Goal: Task Accomplishment & Management: Complete application form

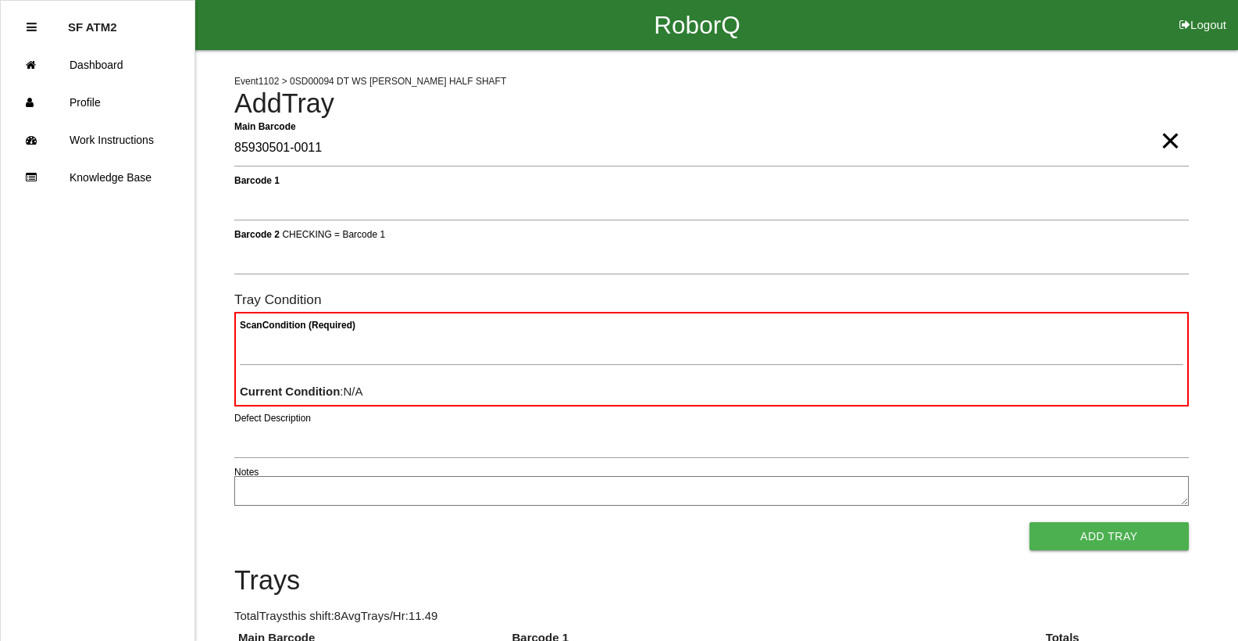
type Barcode "85930501-0011"
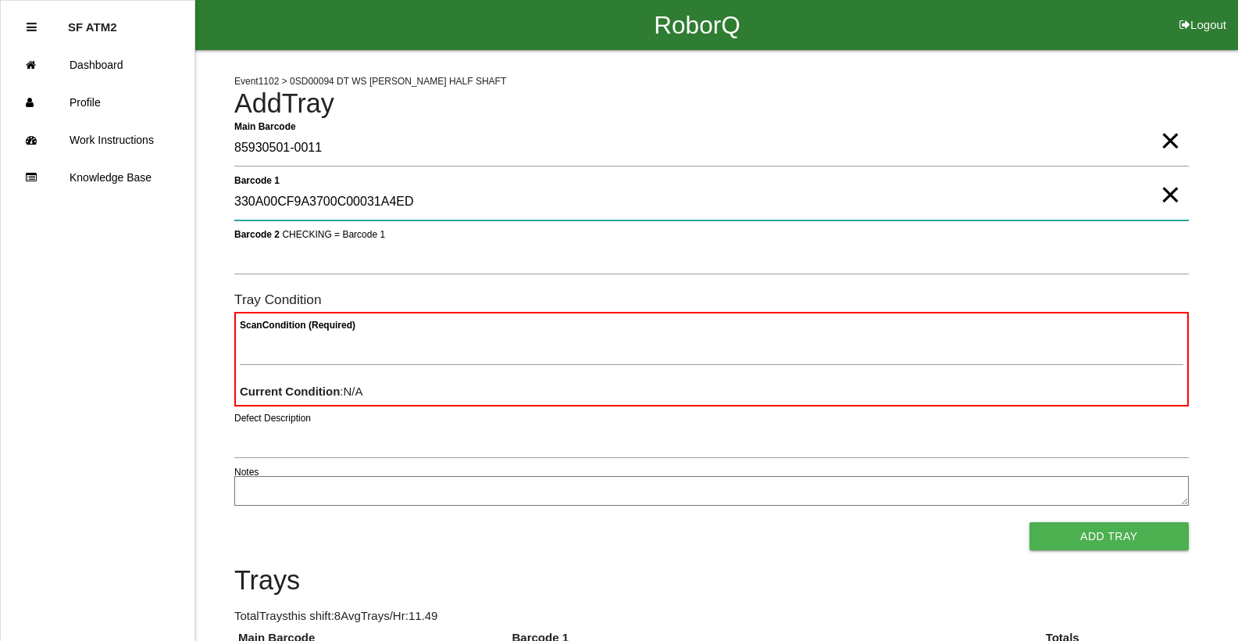
type 1 "330A00CF9A3700C00031A4ED"
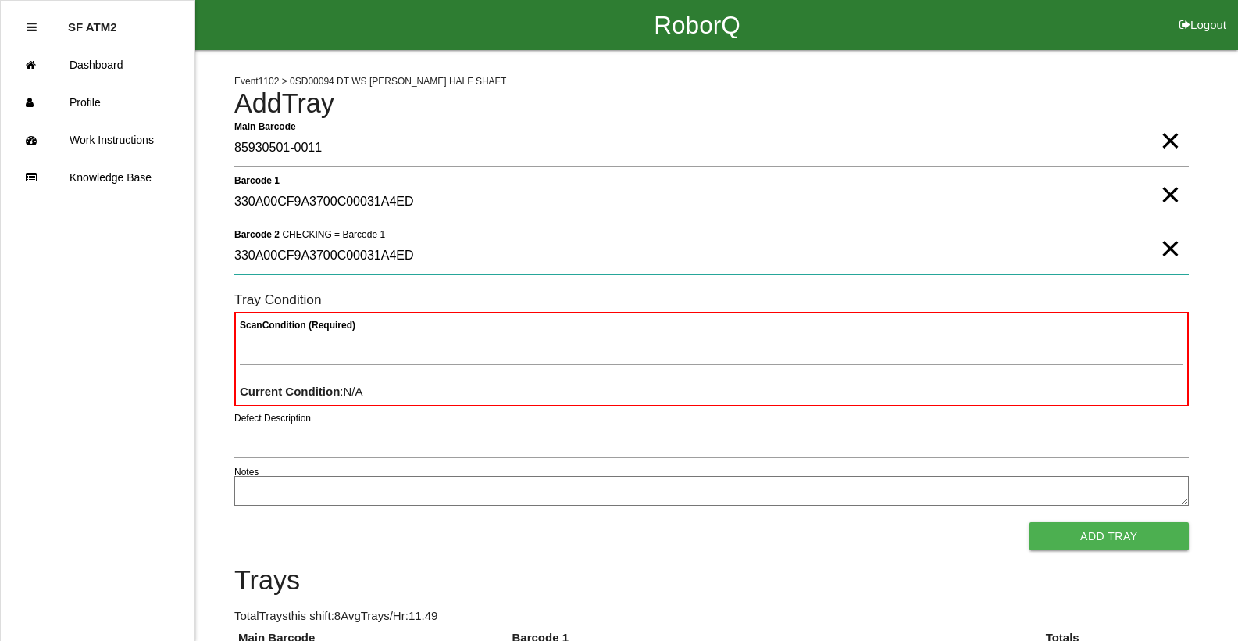
type 2 "330A00CF9A3700C00031A4ED"
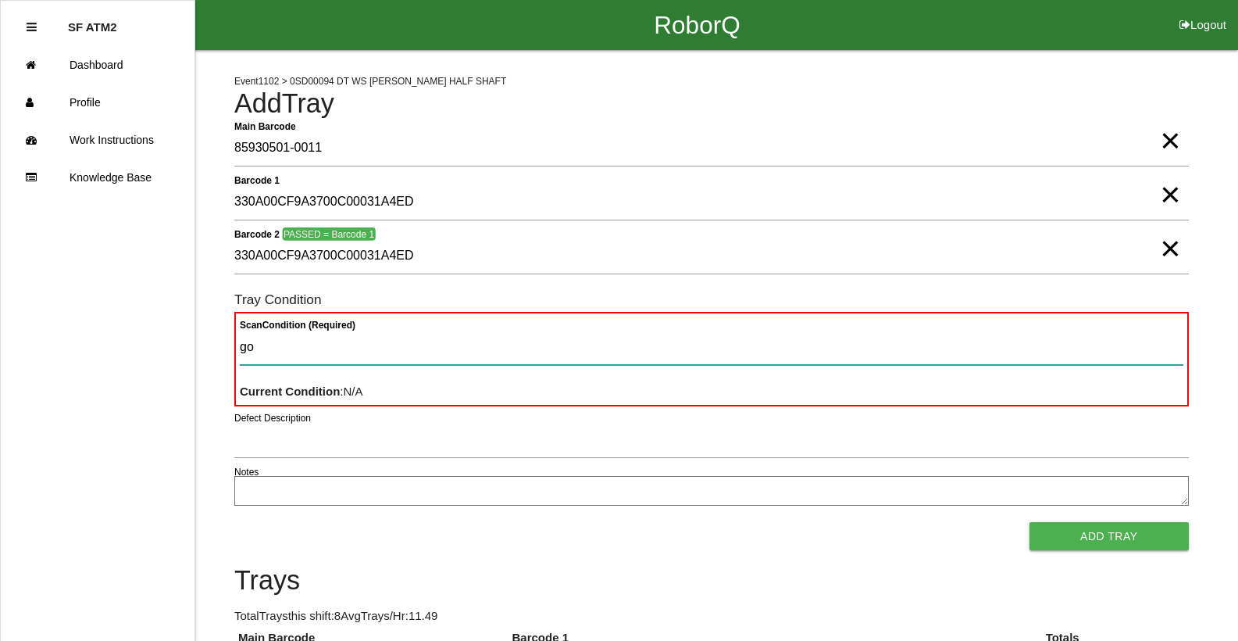
type Condition "goo"
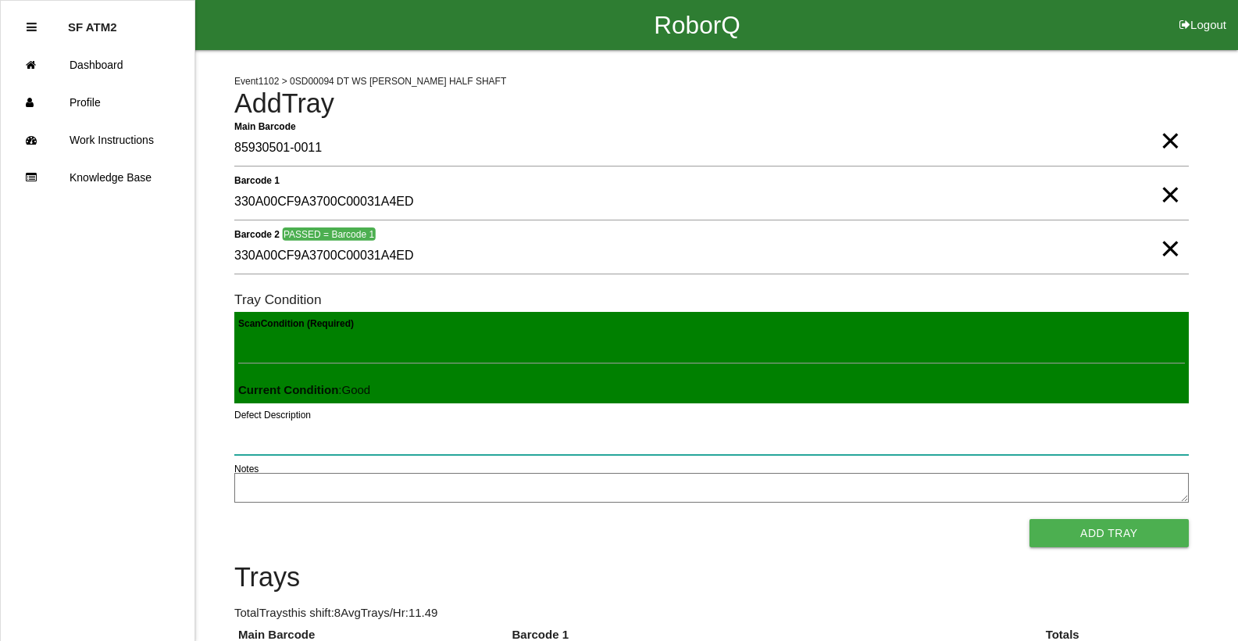
click at [1030, 519] on button "Add Tray" at bounding box center [1109, 533] width 159 height 28
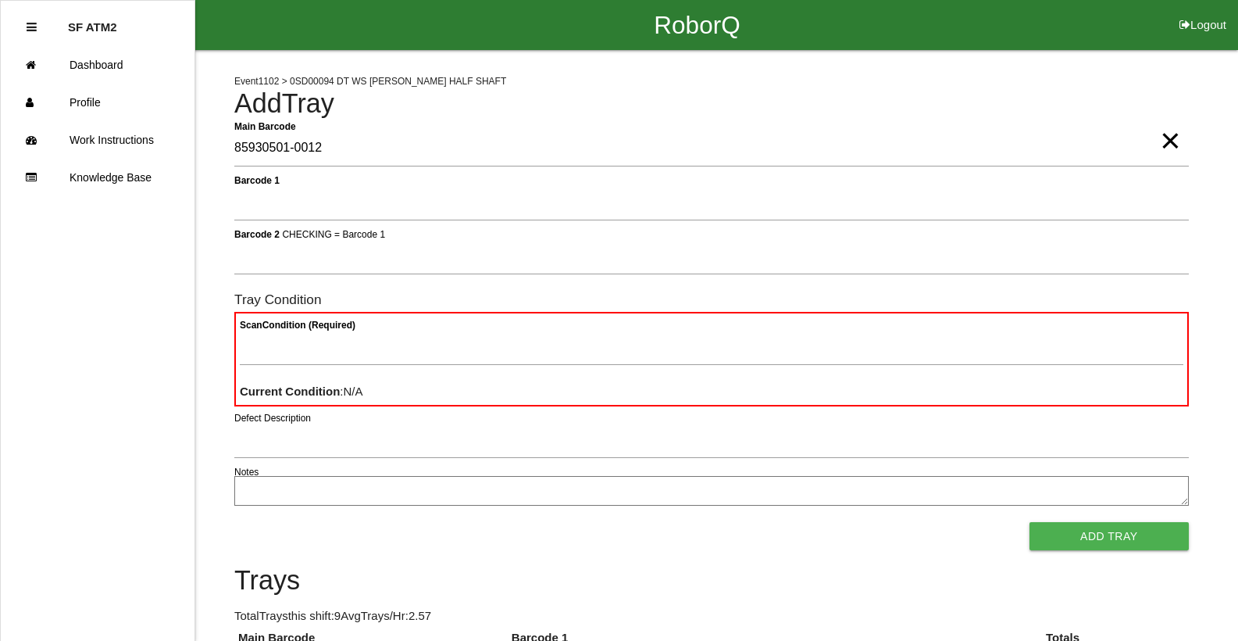
type Barcode "85930501-0012"
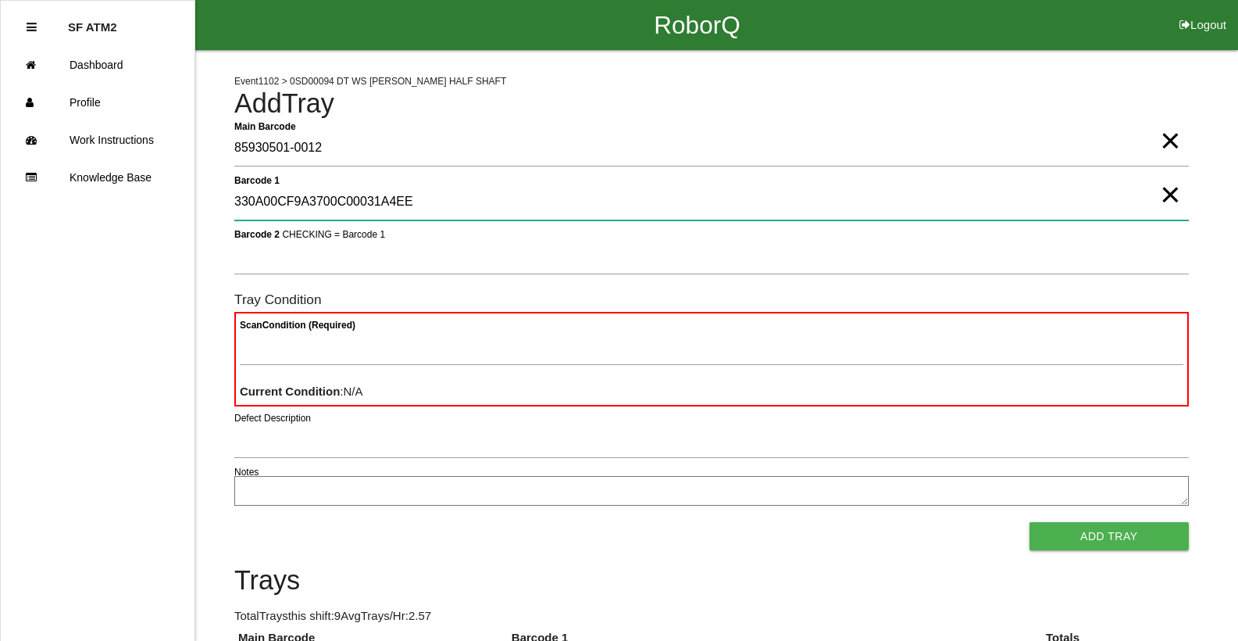
type 1 "330A00CF9A3700C00031A4EE"
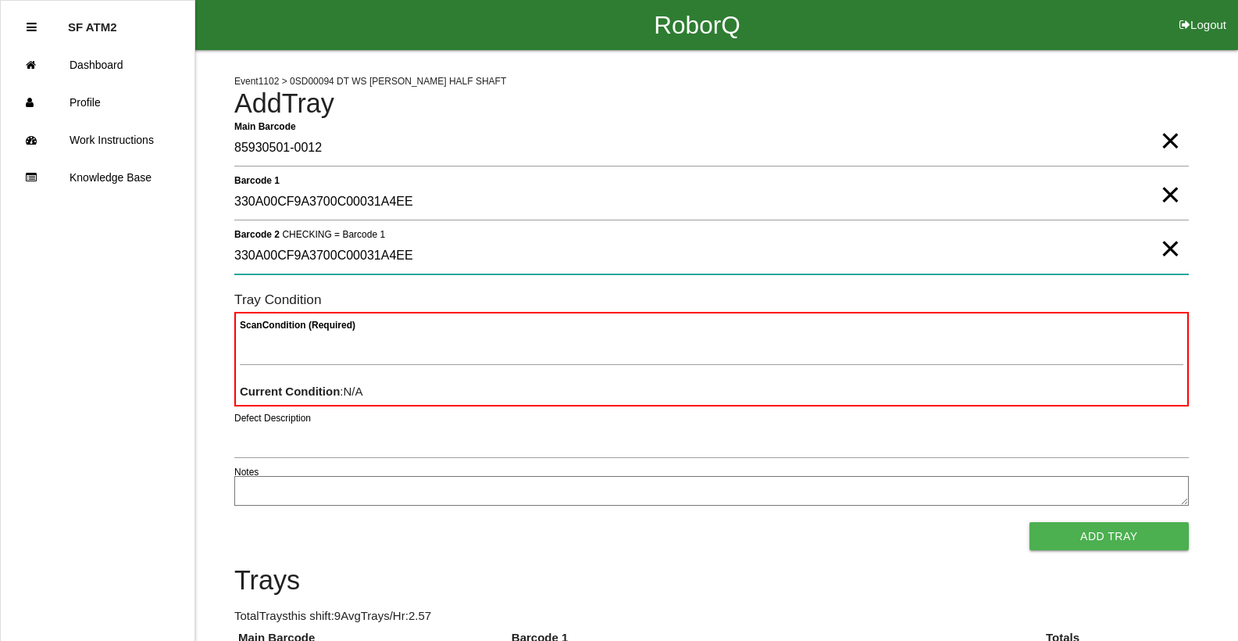
type 2 "330A00CF9A3700C00031A4EE"
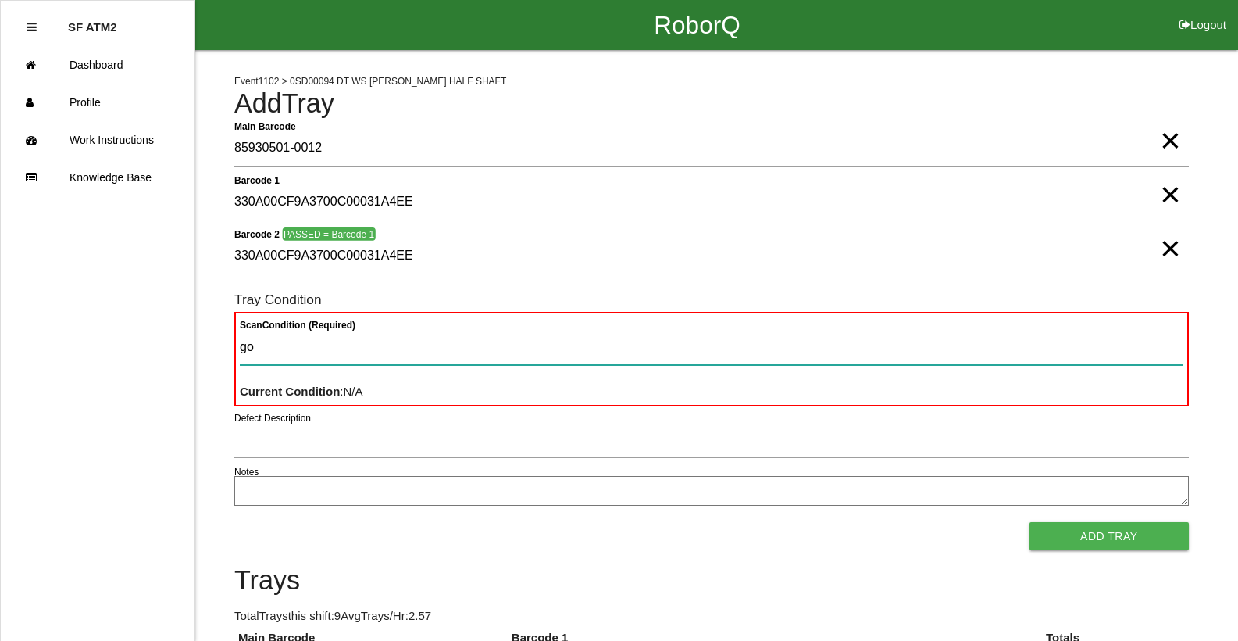
type Condition "goo"
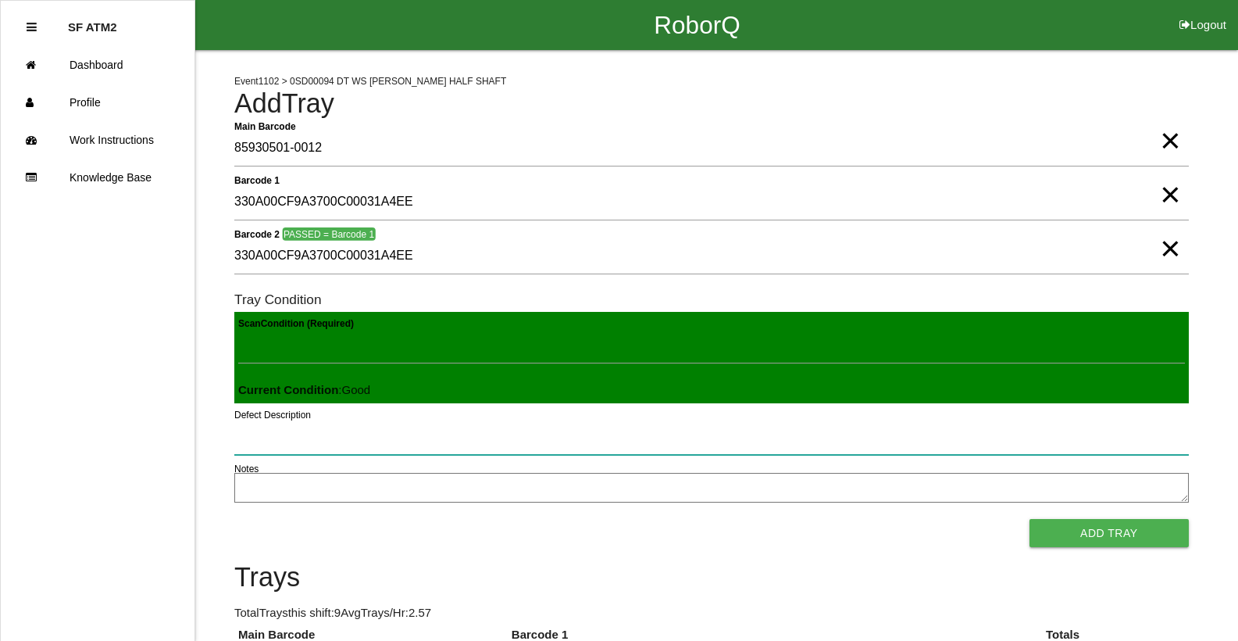
click at [1030, 519] on button "Add Tray" at bounding box center [1109, 533] width 159 height 28
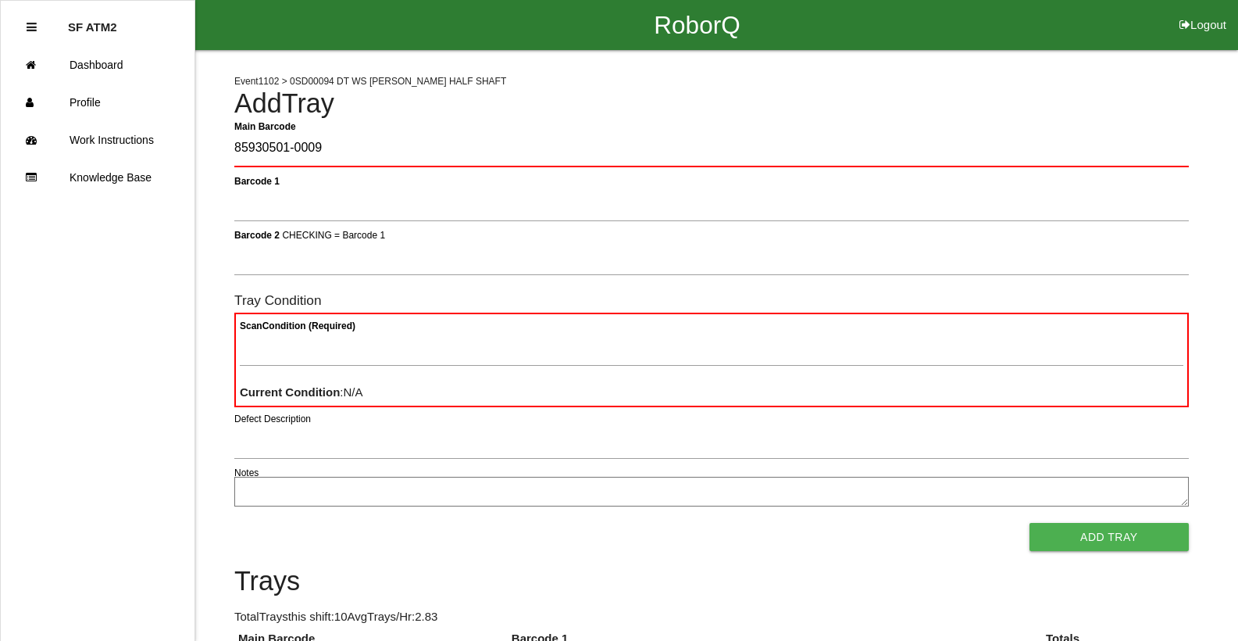
type Barcode "85930501-0009"
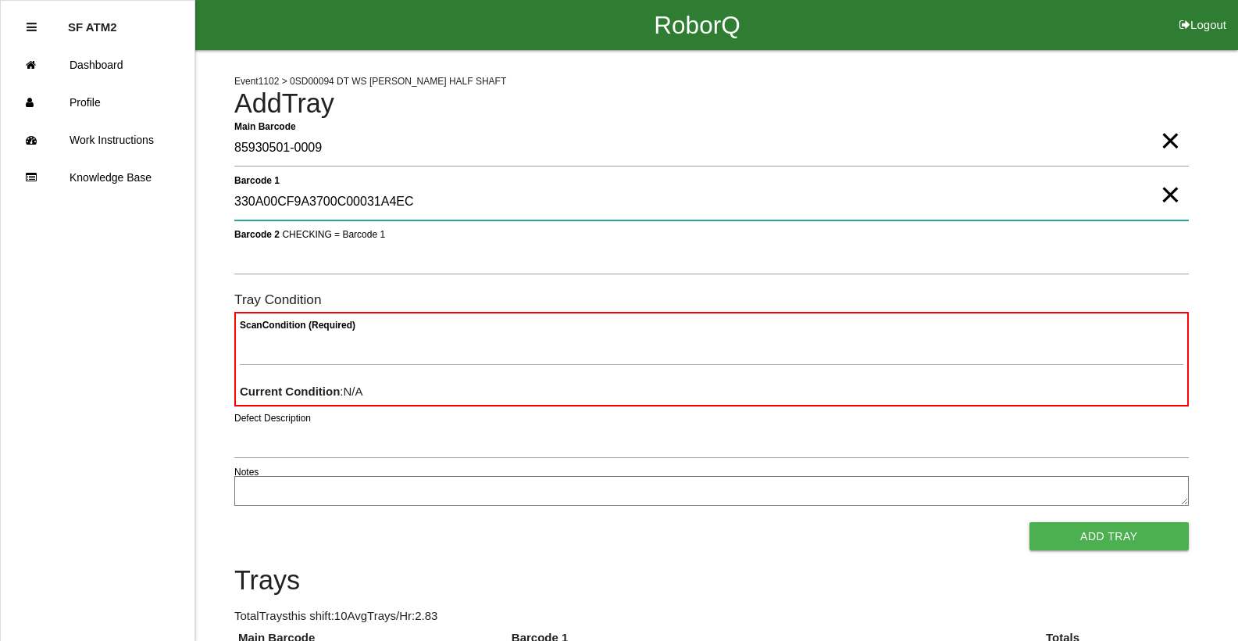
type 1 "330A00CF9A3700C00031A4EC"
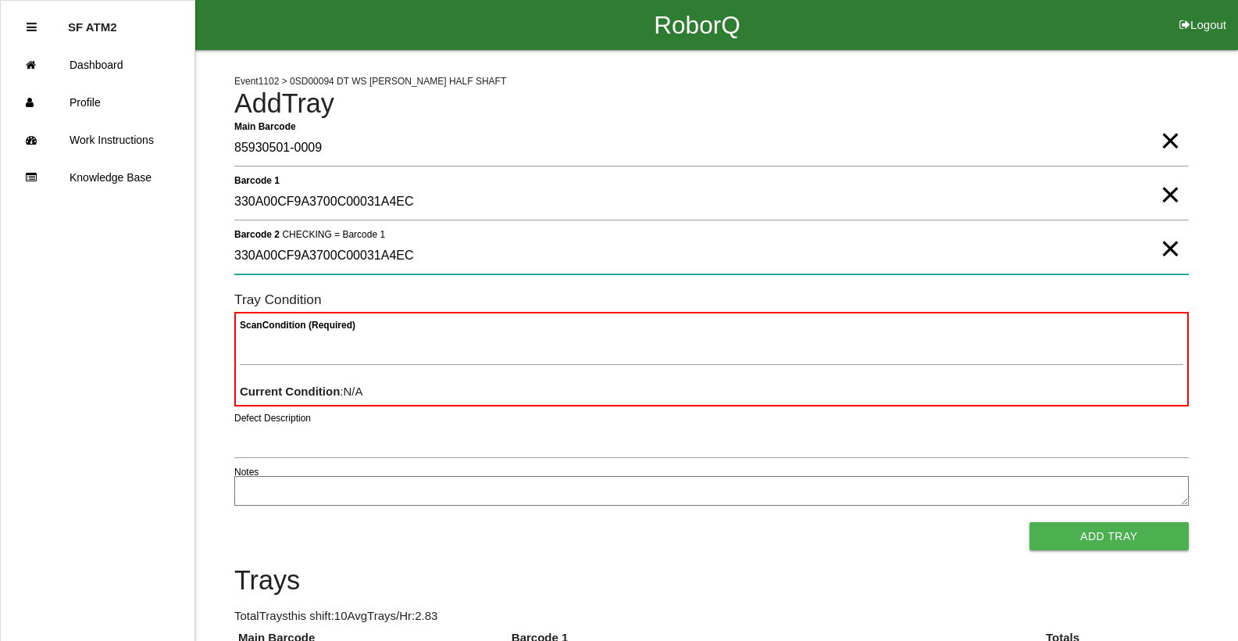
type 2 "330A00CF9A3700C00031A4EC"
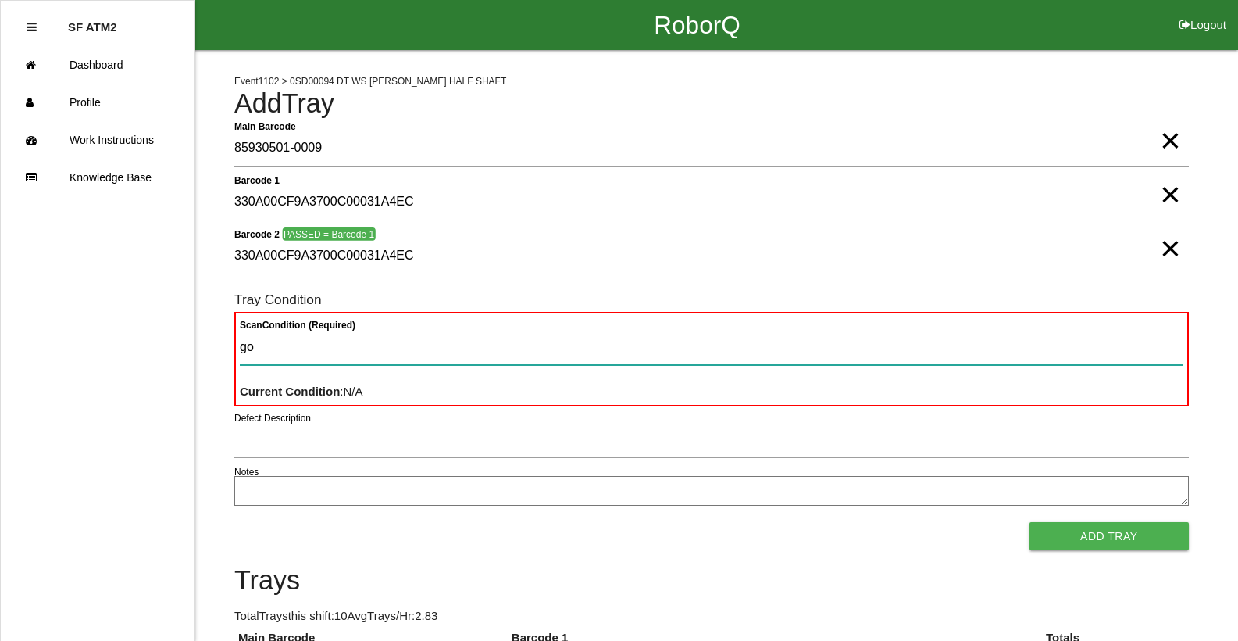
type Condition "goo"
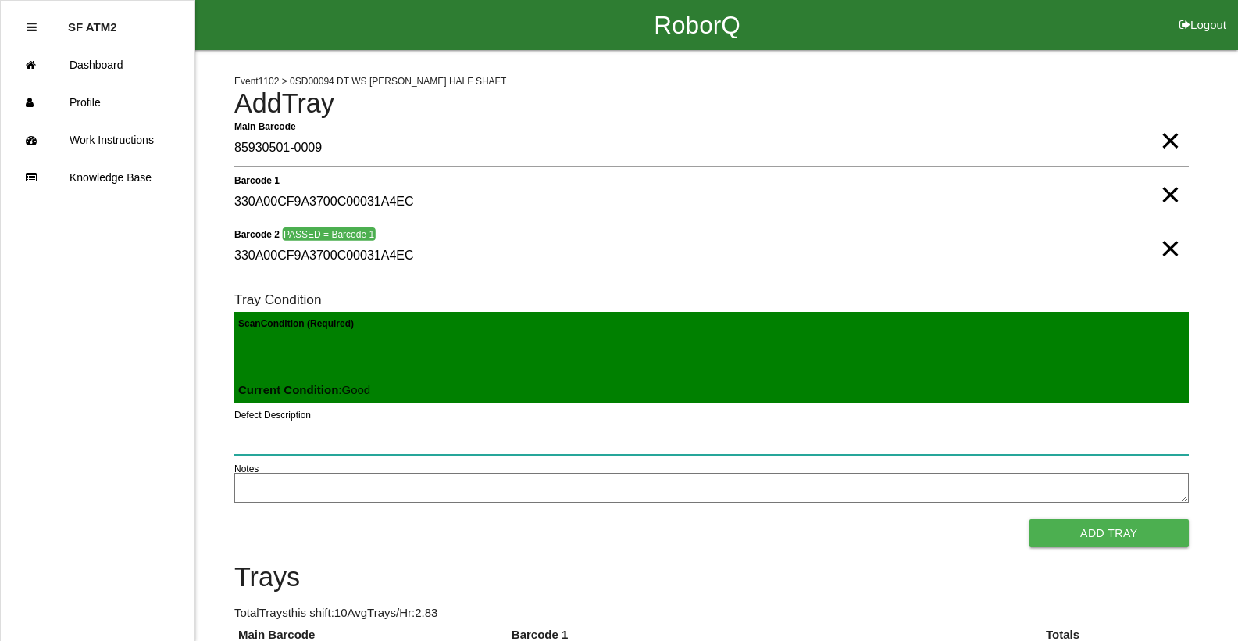
click at [1030, 519] on button "Add Tray" at bounding box center [1109, 533] width 159 height 28
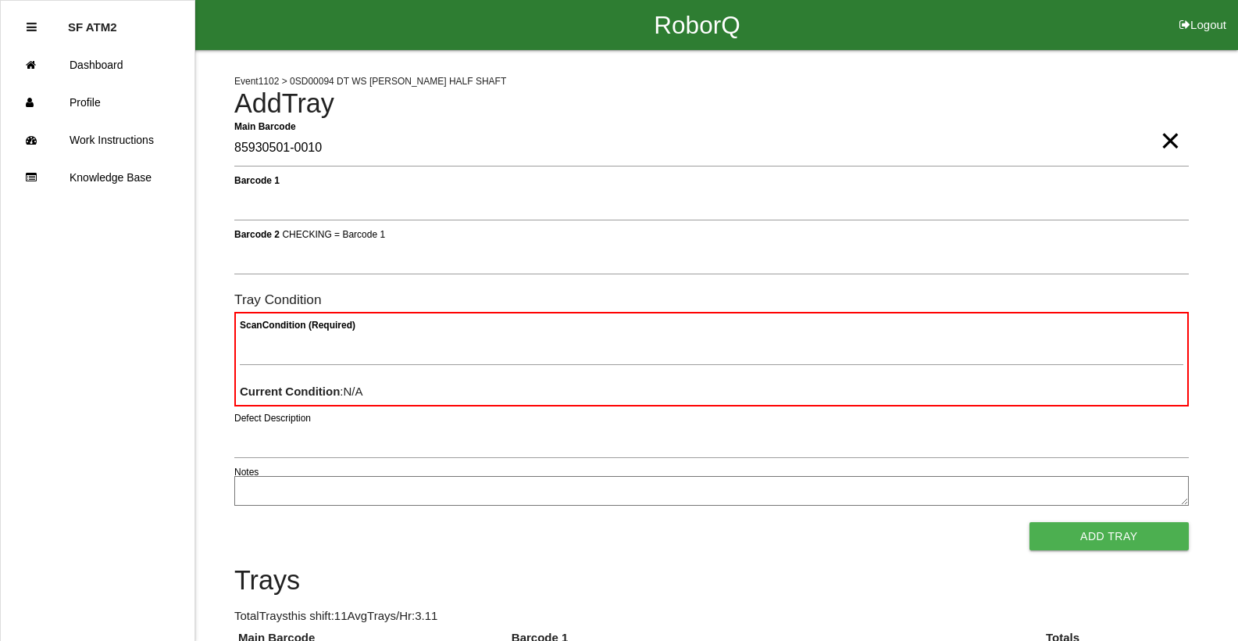
type Barcode "85930501-0010"
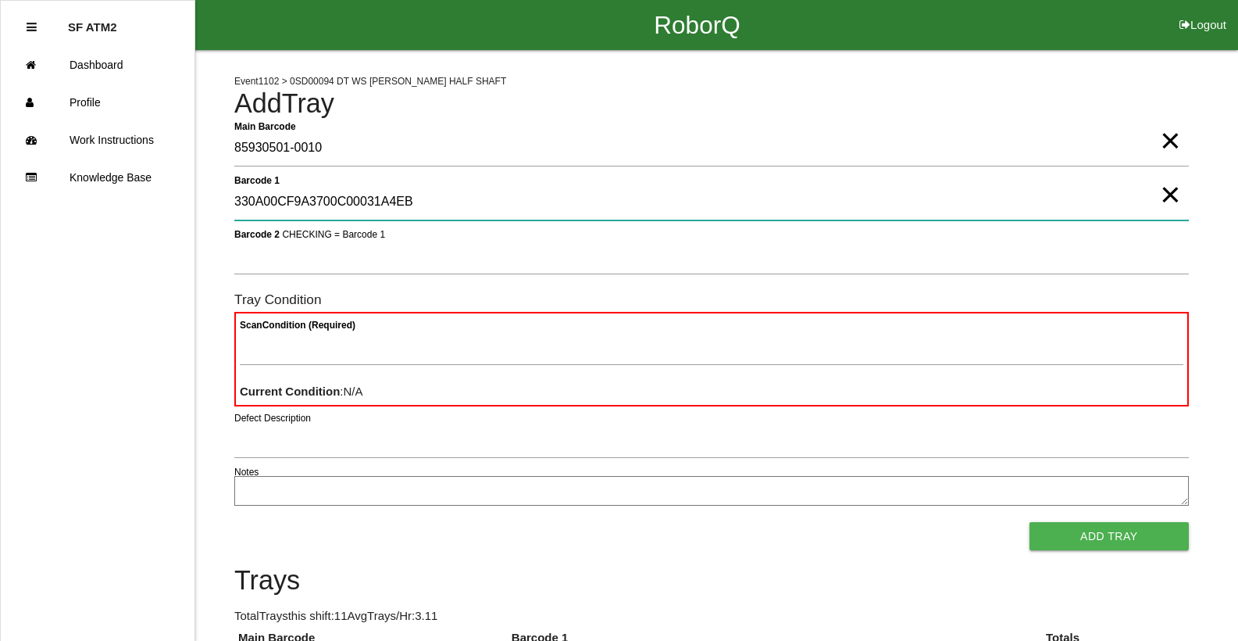
type 1 "330A00CF9A3700C00031A4EB"
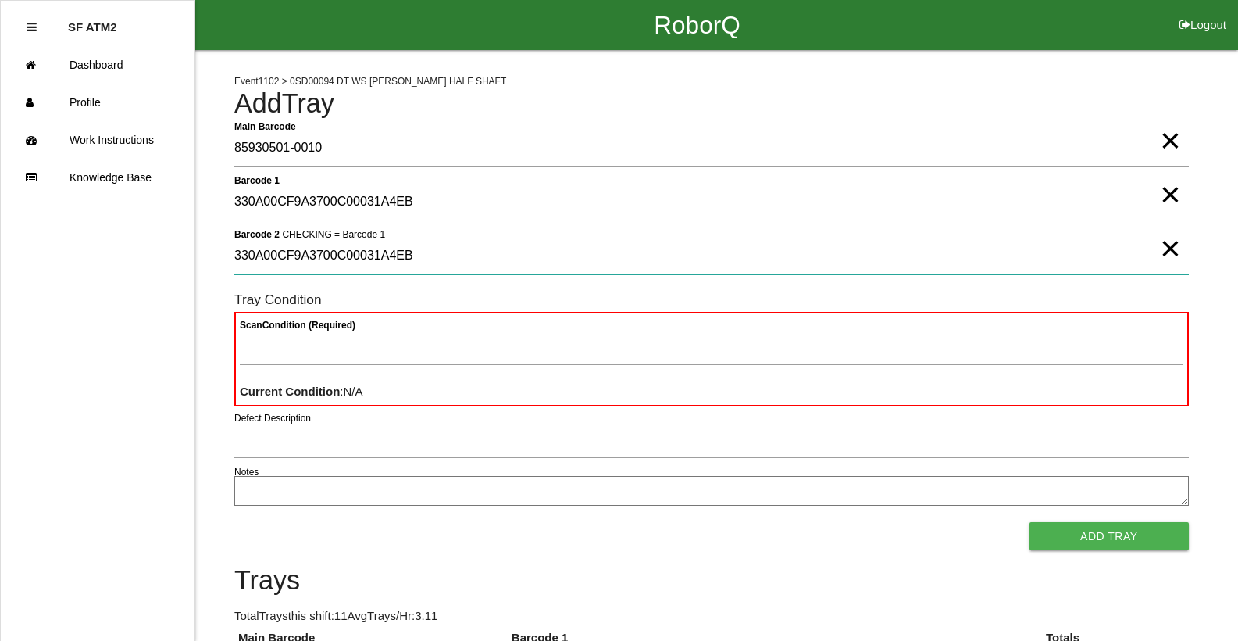
type 2 "330A00CF9A3700C00031A4EB"
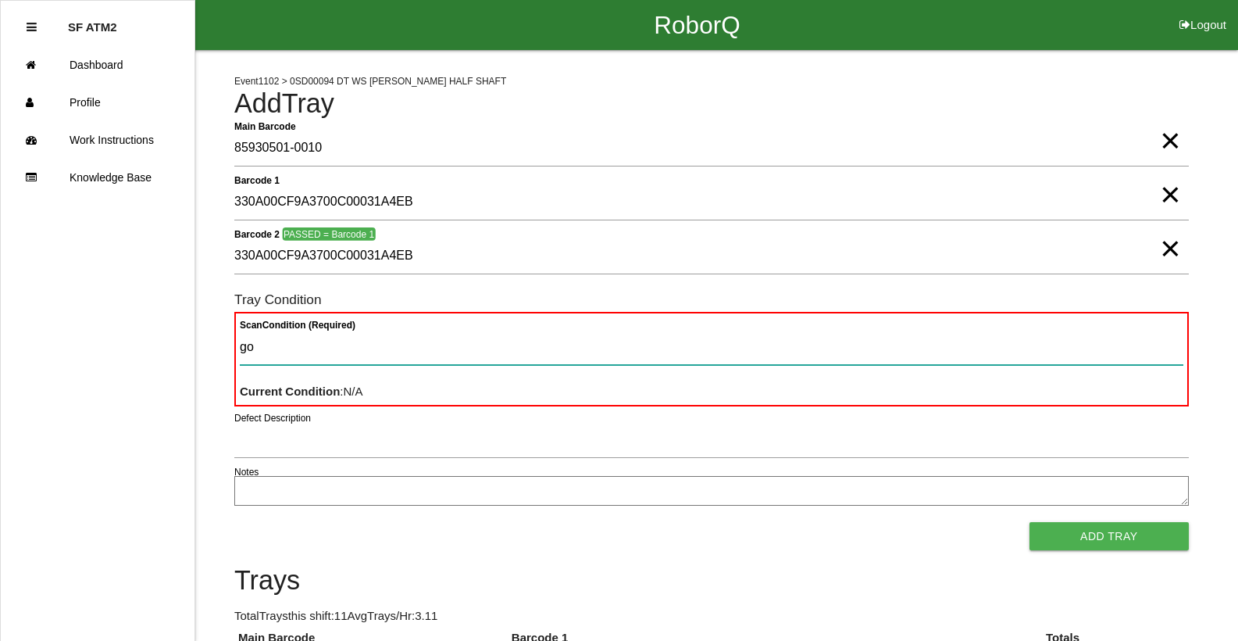
type Condition "goo"
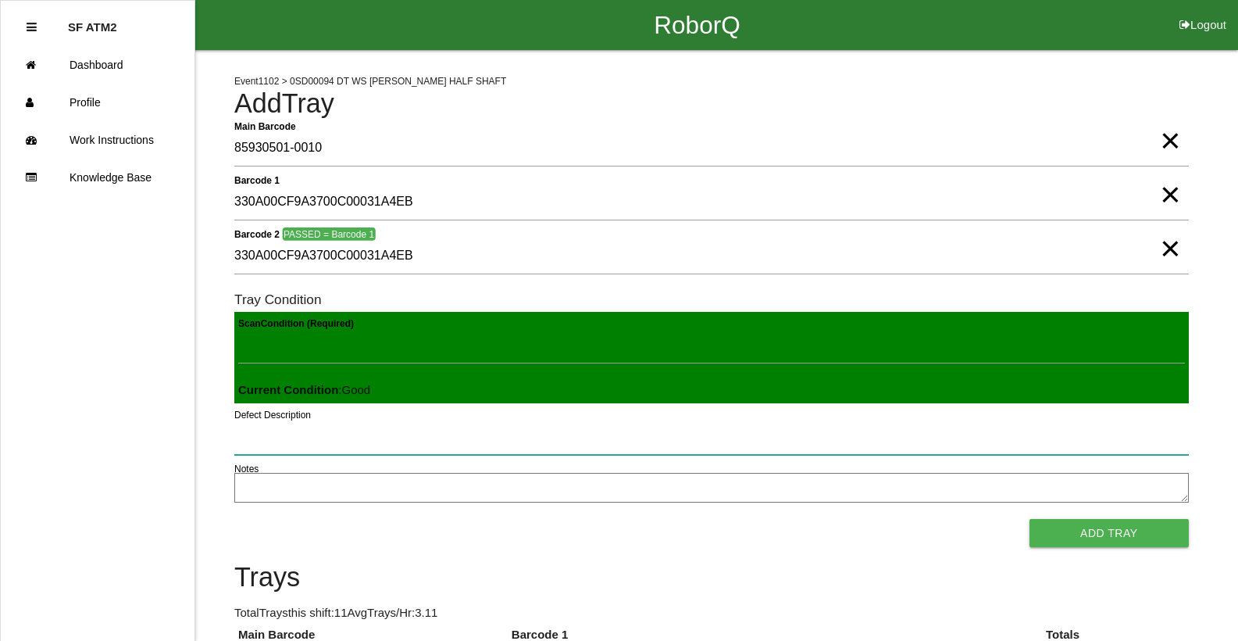
click at [1030, 519] on button "Add Tray" at bounding box center [1109, 533] width 159 height 28
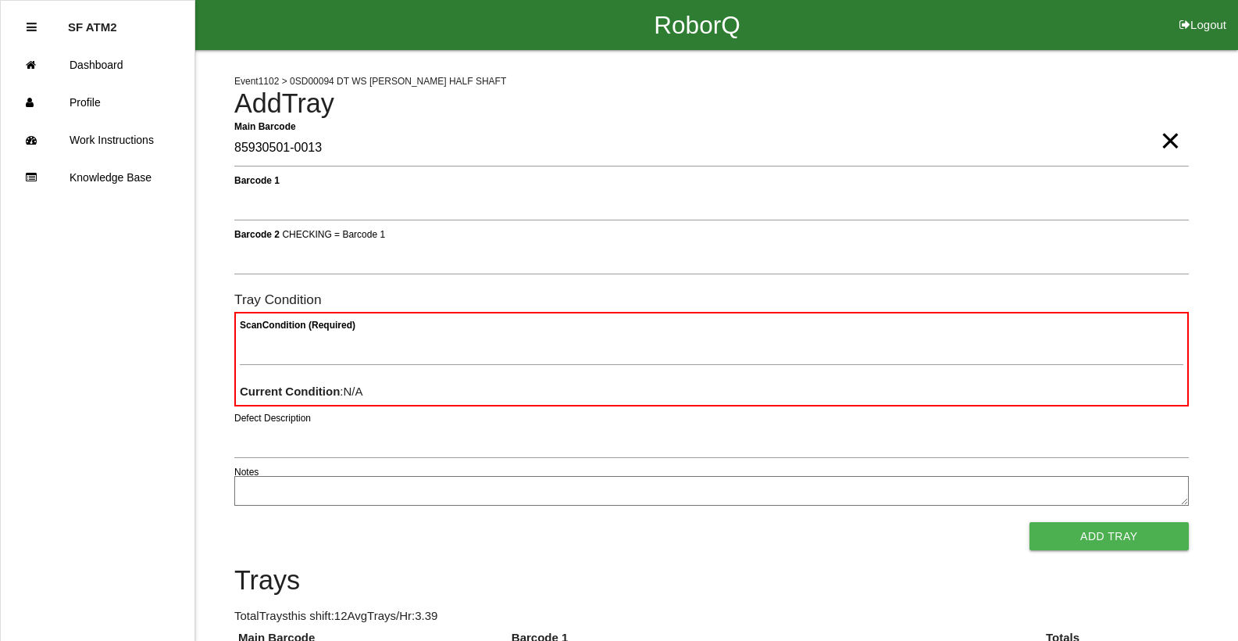
type Barcode "85930501-0013"
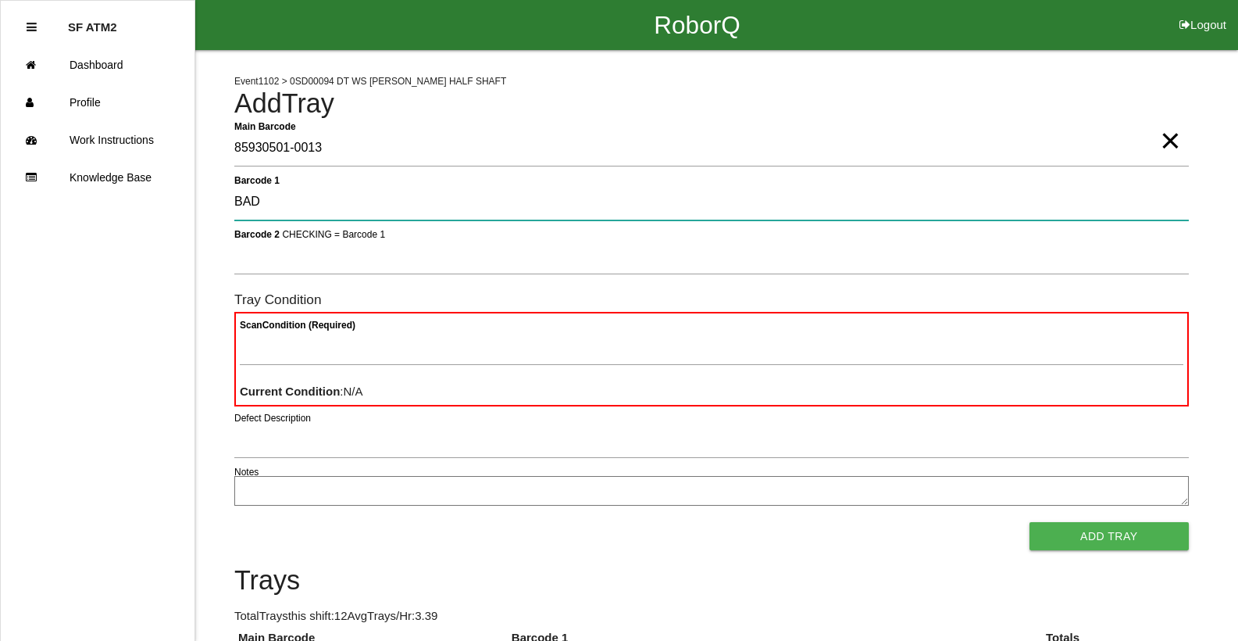
type 1 "BAD"
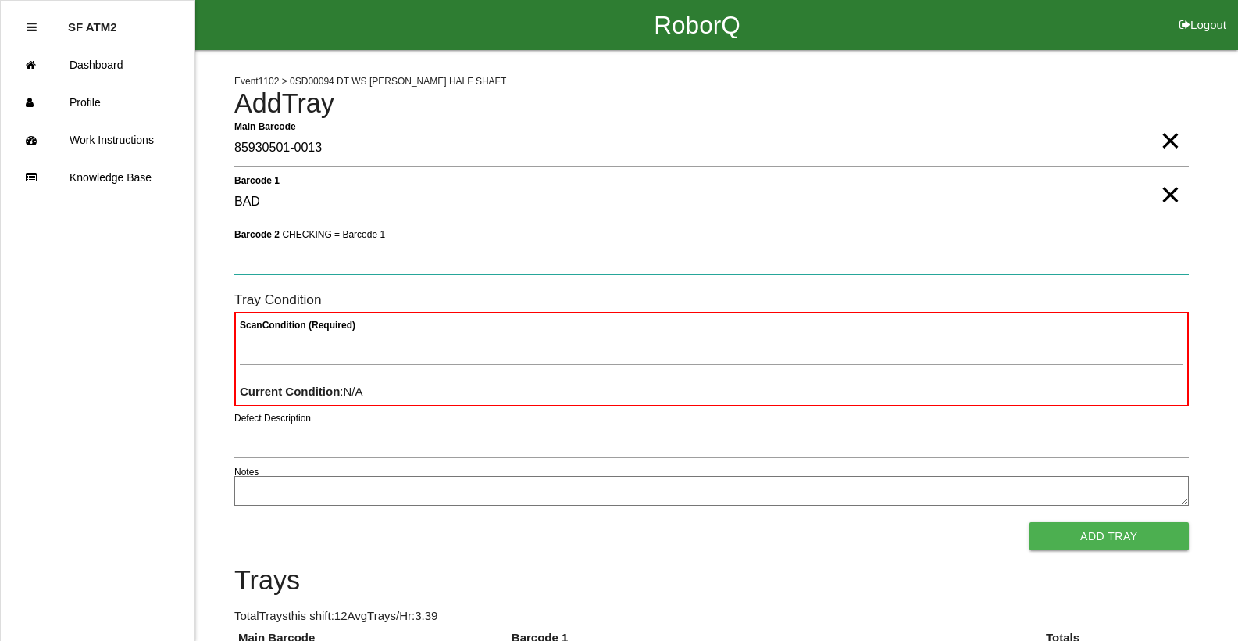
click at [1030, 522] on button "Add Tray" at bounding box center [1109, 536] width 159 height 28
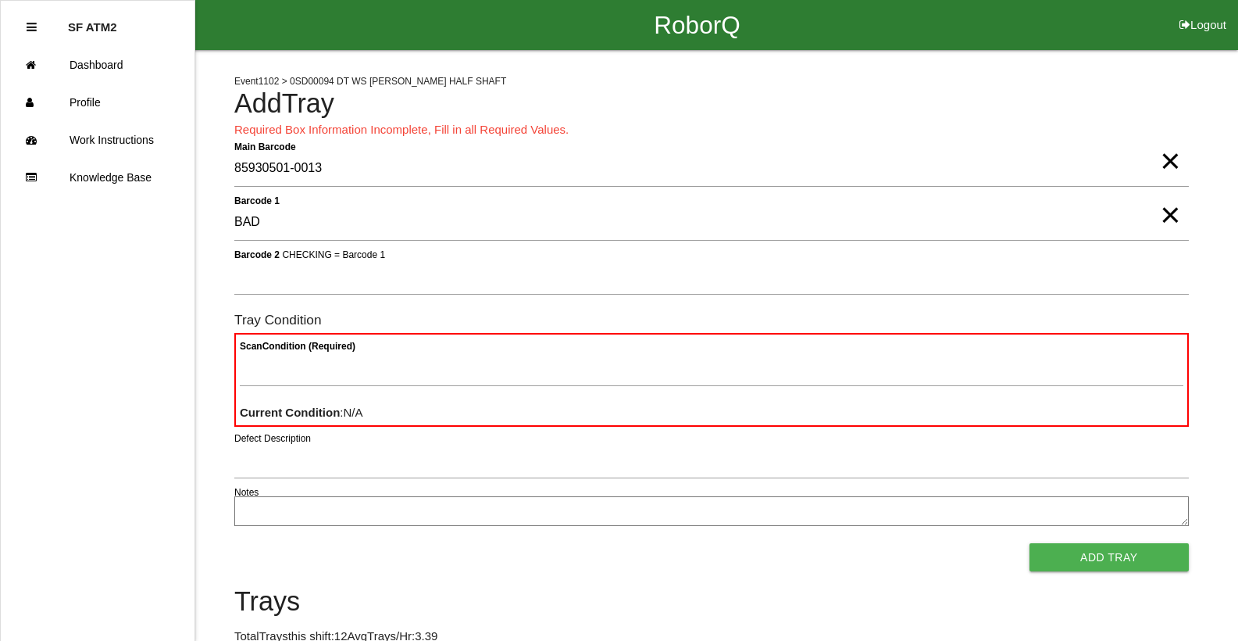
click at [1173, 215] on span "×" at bounding box center [1170, 199] width 20 height 31
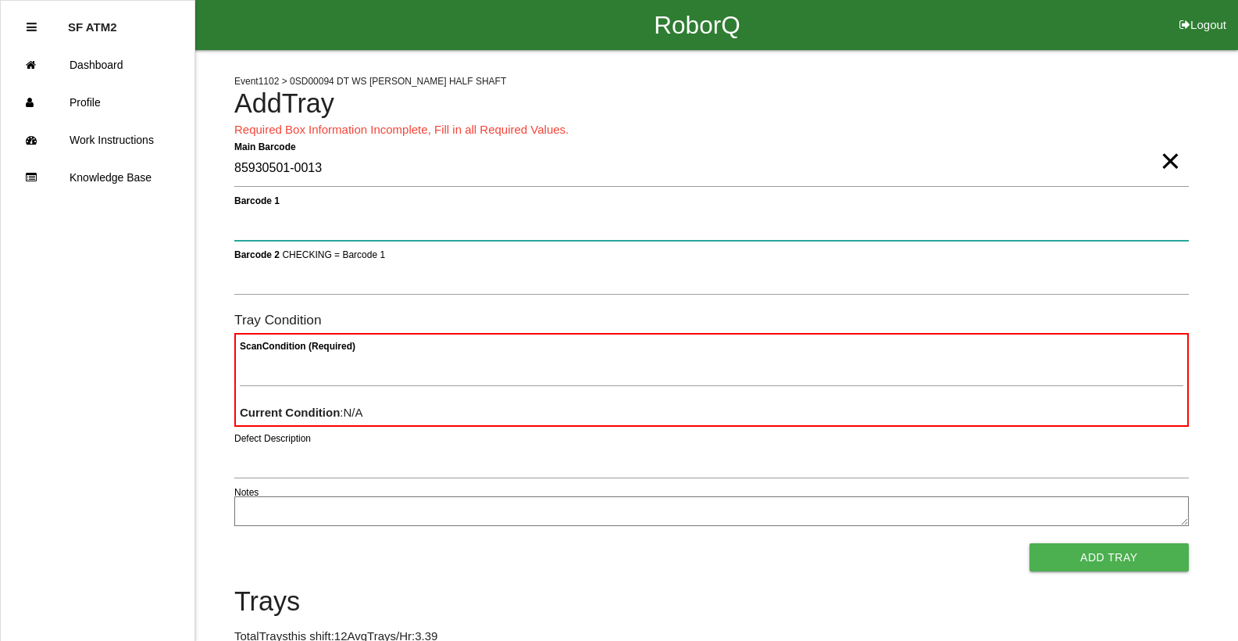
click at [1149, 221] on 1 "Barcode 1" at bounding box center [711, 223] width 955 height 36
click at [1030, 543] on button "Add Tray" at bounding box center [1109, 557] width 159 height 28
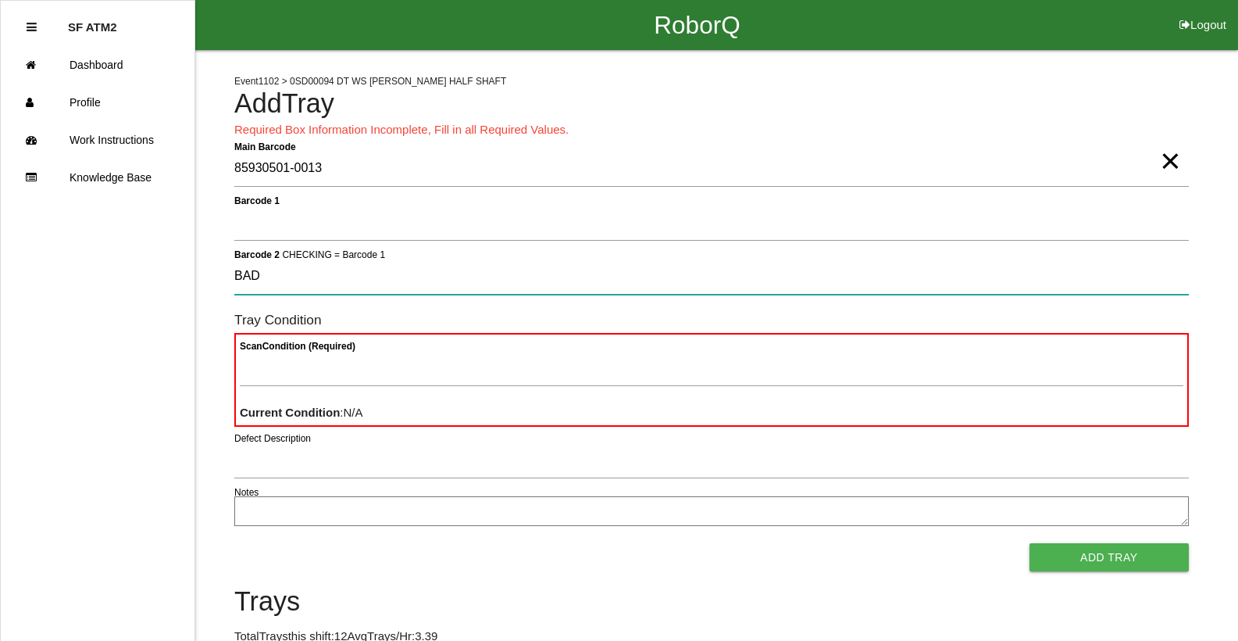
type 2 "BAD"
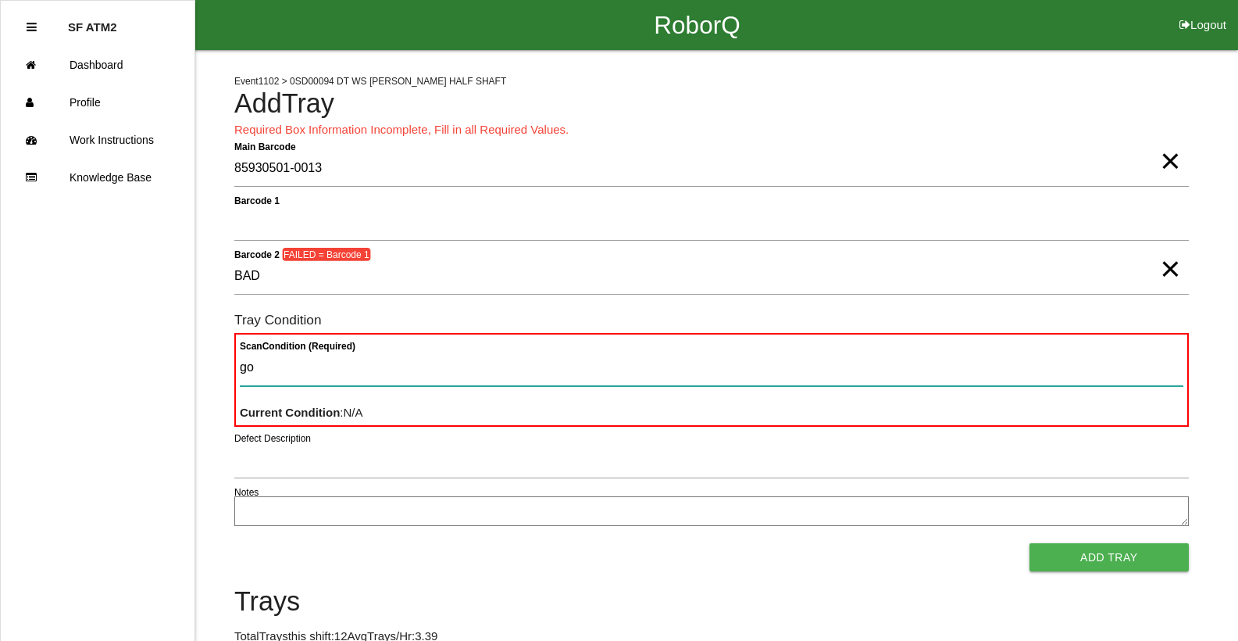
type Condition "goo"
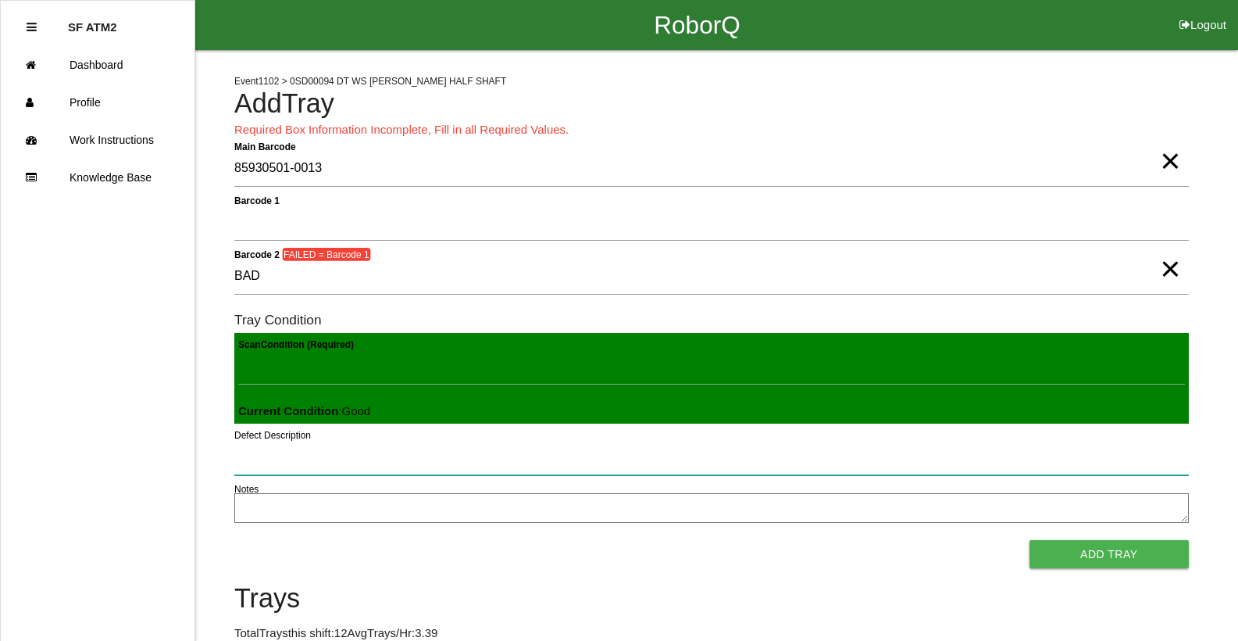
click at [1030, 540] on button "Add Tray" at bounding box center [1109, 554] width 159 height 28
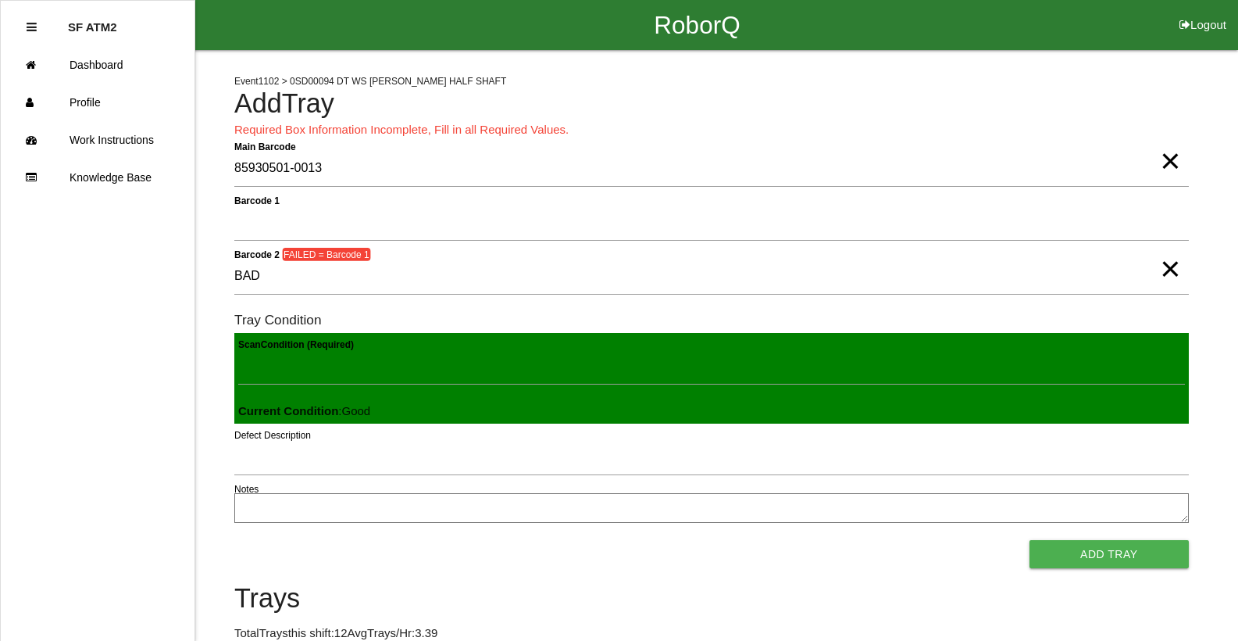
scroll to position [2, 0]
click at [1030, 540] on button "Add Tray" at bounding box center [1109, 554] width 159 height 28
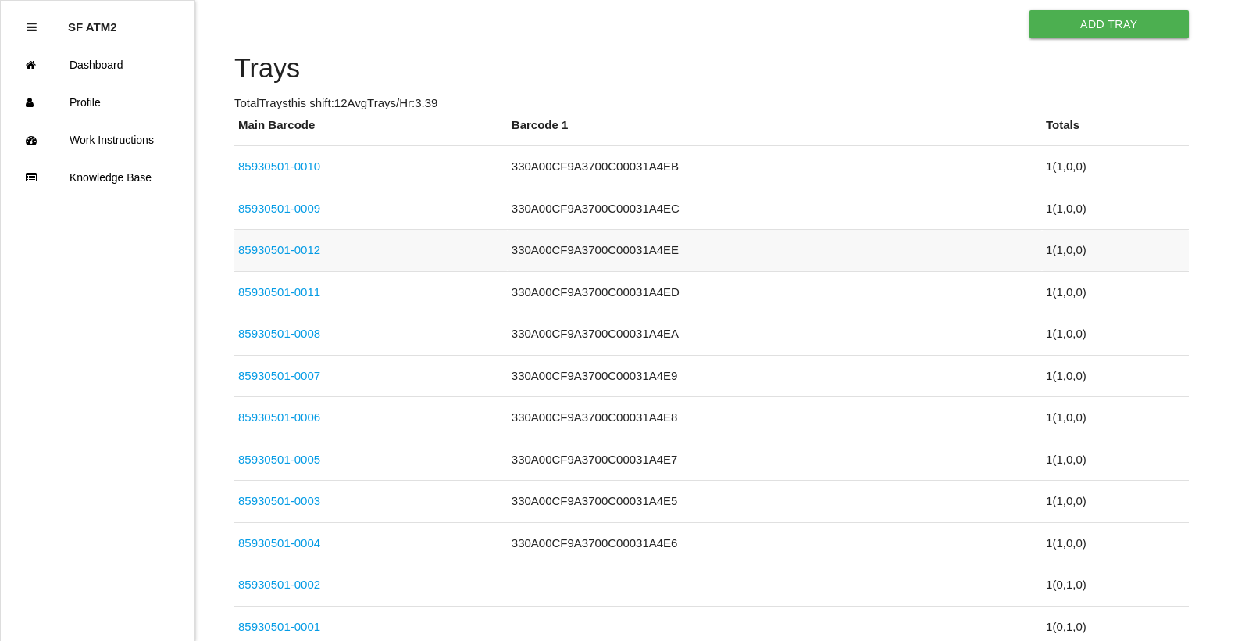
scroll to position [531, 0]
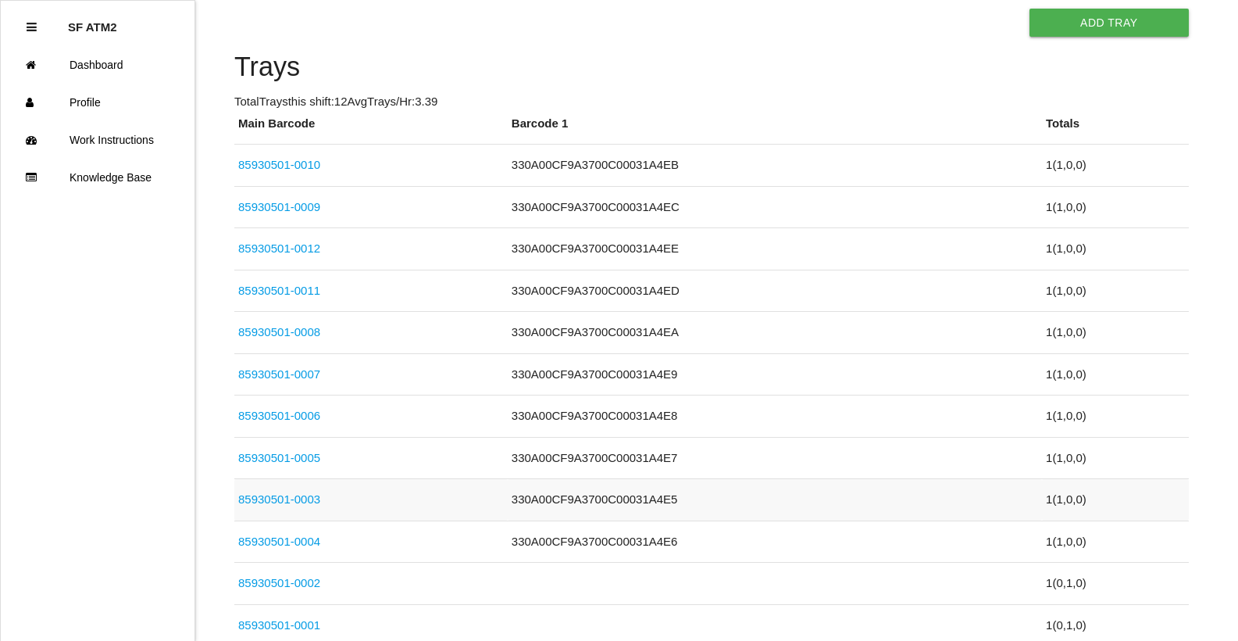
click at [1042, 507] on td "1 ( 1 , 0 , 0 )" at bounding box center [1115, 500] width 147 height 42
click at [1054, 501] on td "1 ( 1 , 0 , 0 )" at bounding box center [1115, 500] width 147 height 42
click at [281, 492] on link "85930501-0003" at bounding box center [279, 498] width 82 height 13
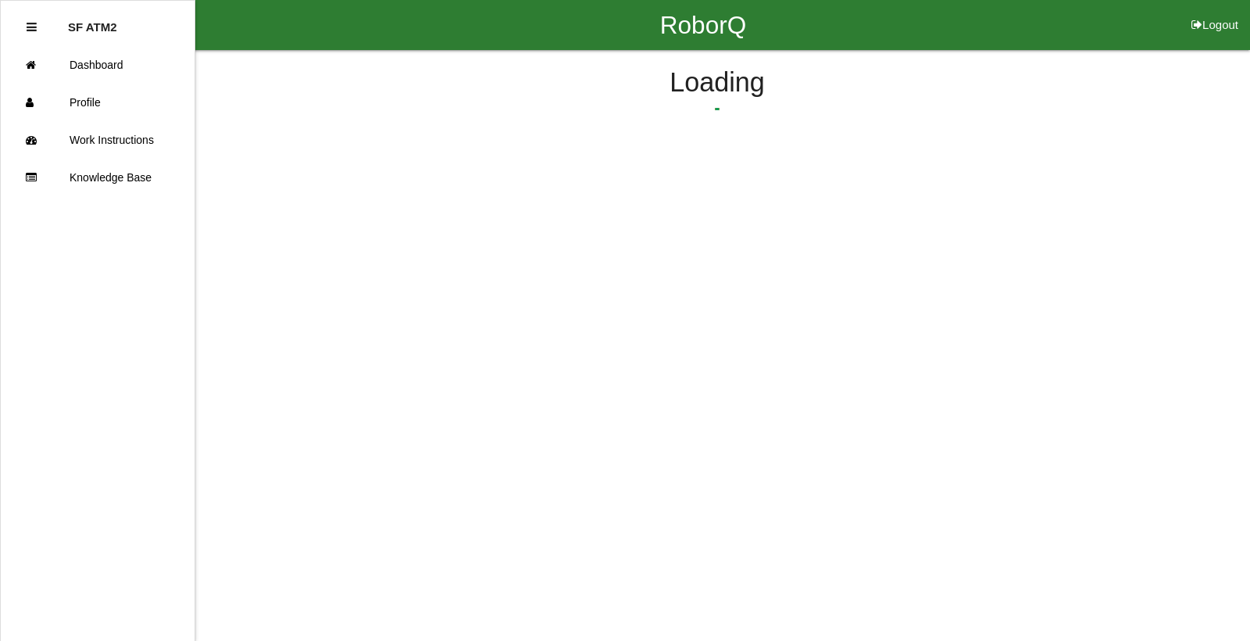
click at [281, 230] on html "RoborQ Logout SF ATM2 Dashboard Profile Work Instructions Knowledge Base Loading" at bounding box center [625, 115] width 1250 height 230
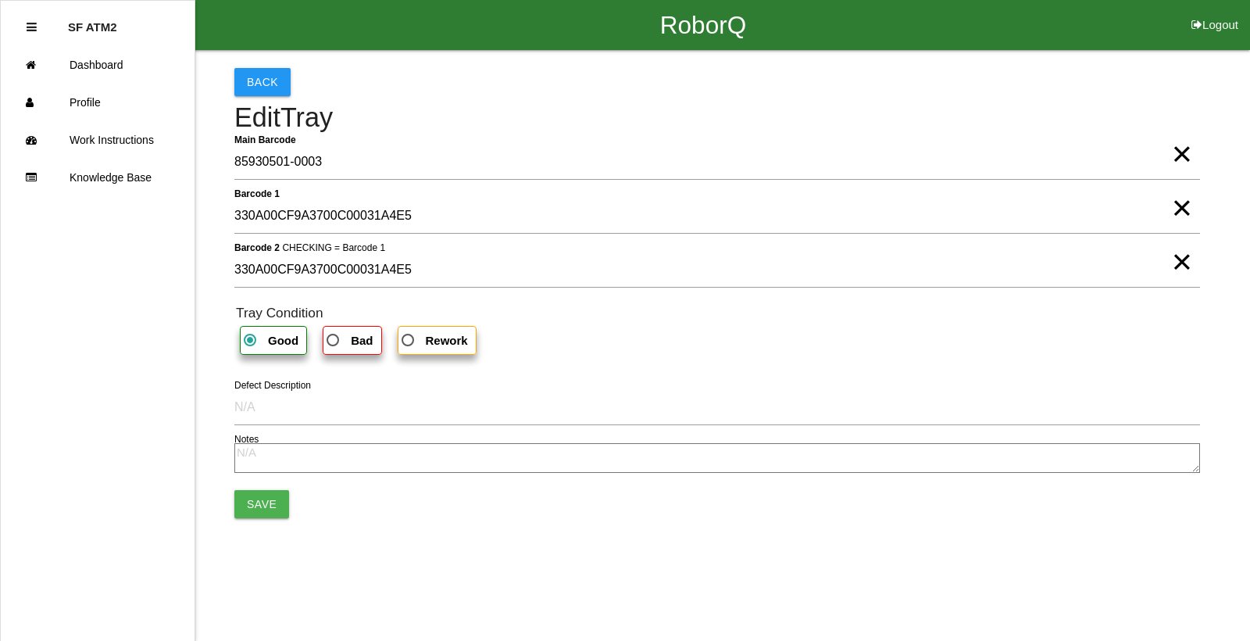
click at [348, 338] on span "Bad" at bounding box center [347, 340] width 49 height 20
click at [334, 338] on input "Bad" at bounding box center [328, 335] width 10 height 10
radio input "true"
click at [270, 501] on button "Save" at bounding box center [261, 504] width 55 height 28
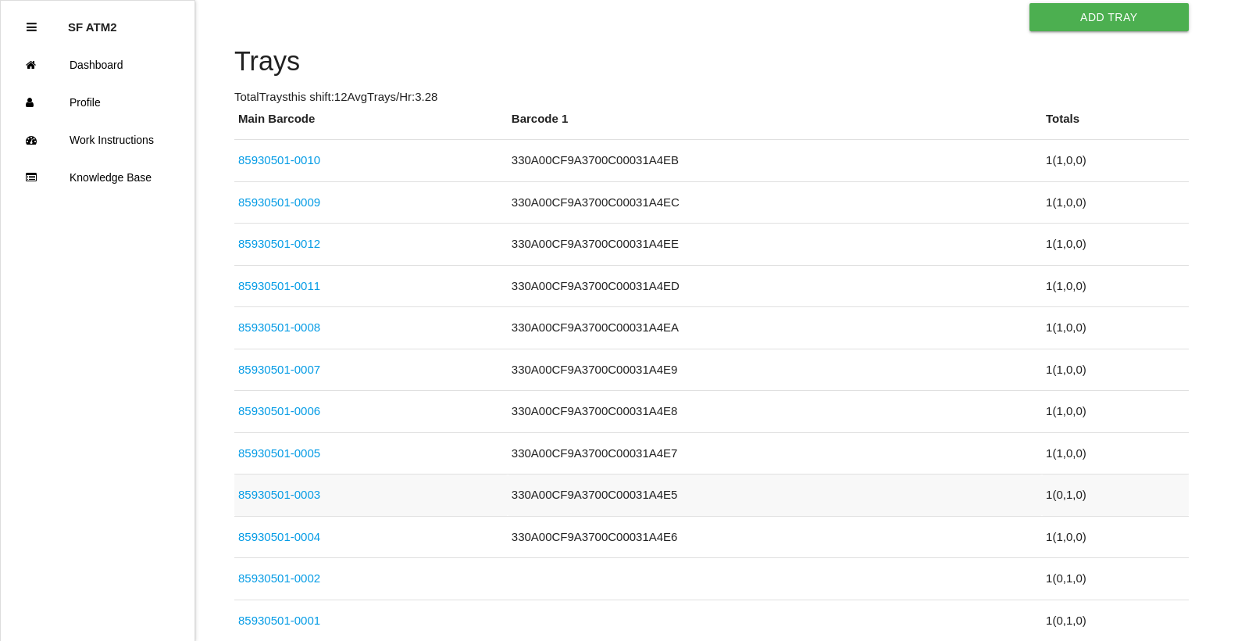
scroll to position [140, 0]
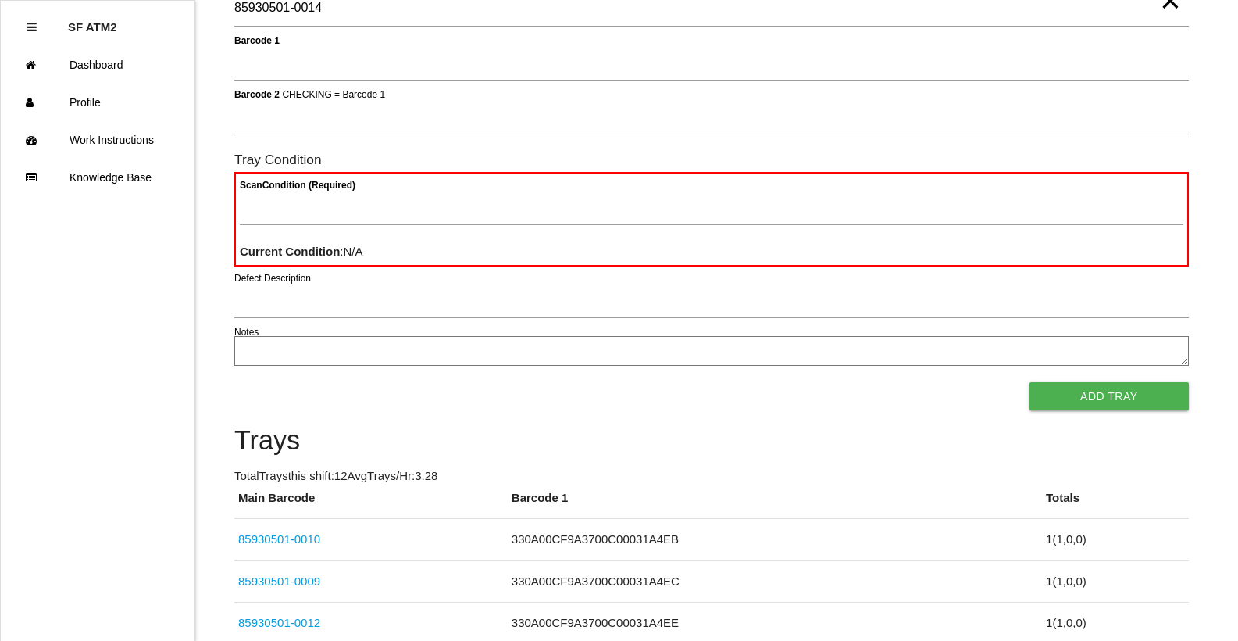
type Barcode "85930501-0014"
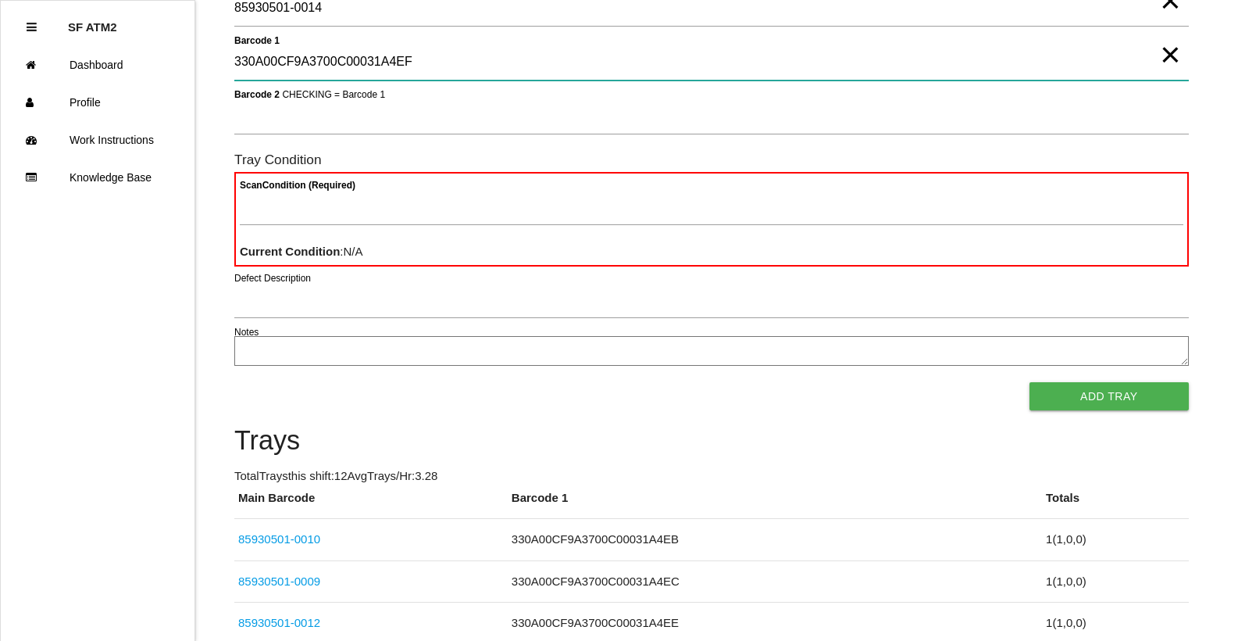
type 1 "330A00CF9A3700C00031A4EF"
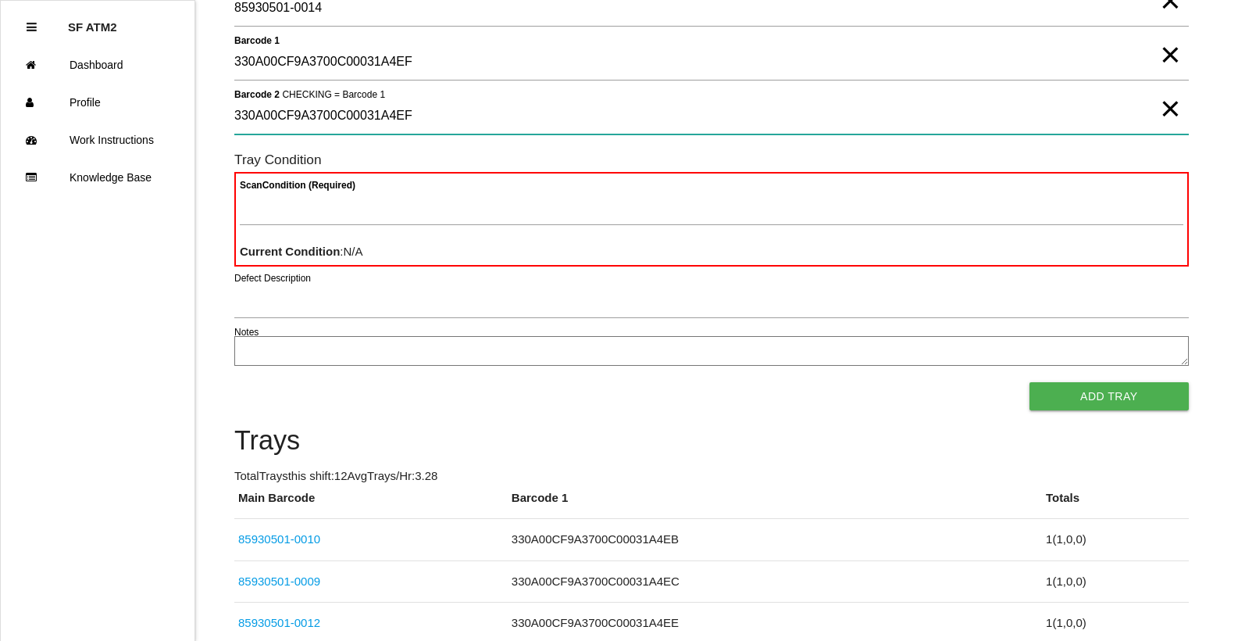
type 2 "330A00CF9A3700C00031A4EF"
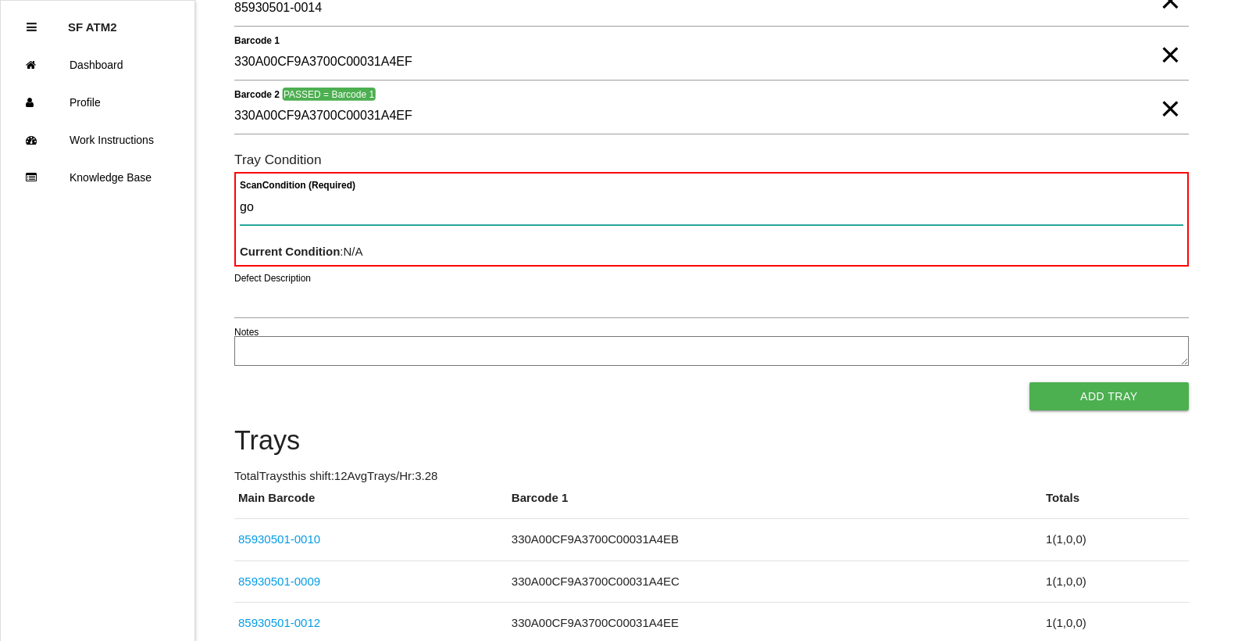
type Condition "goo"
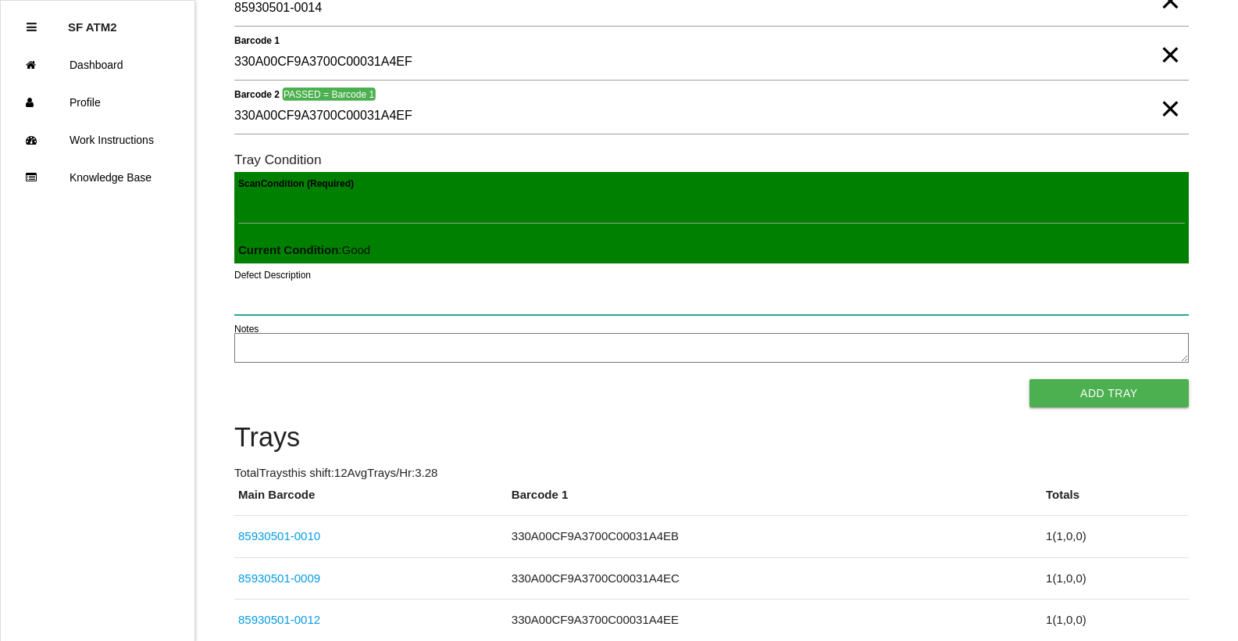
click at [1030, 379] on button "Add Tray" at bounding box center [1109, 393] width 159 height 28
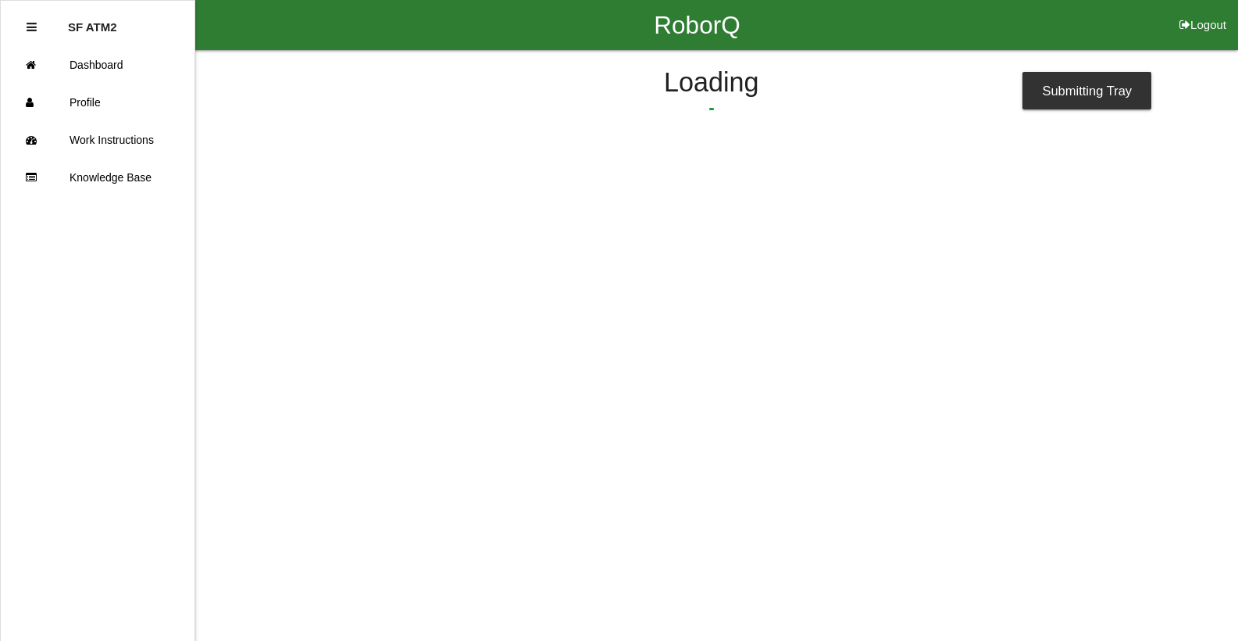
scroll to position [0, 0]
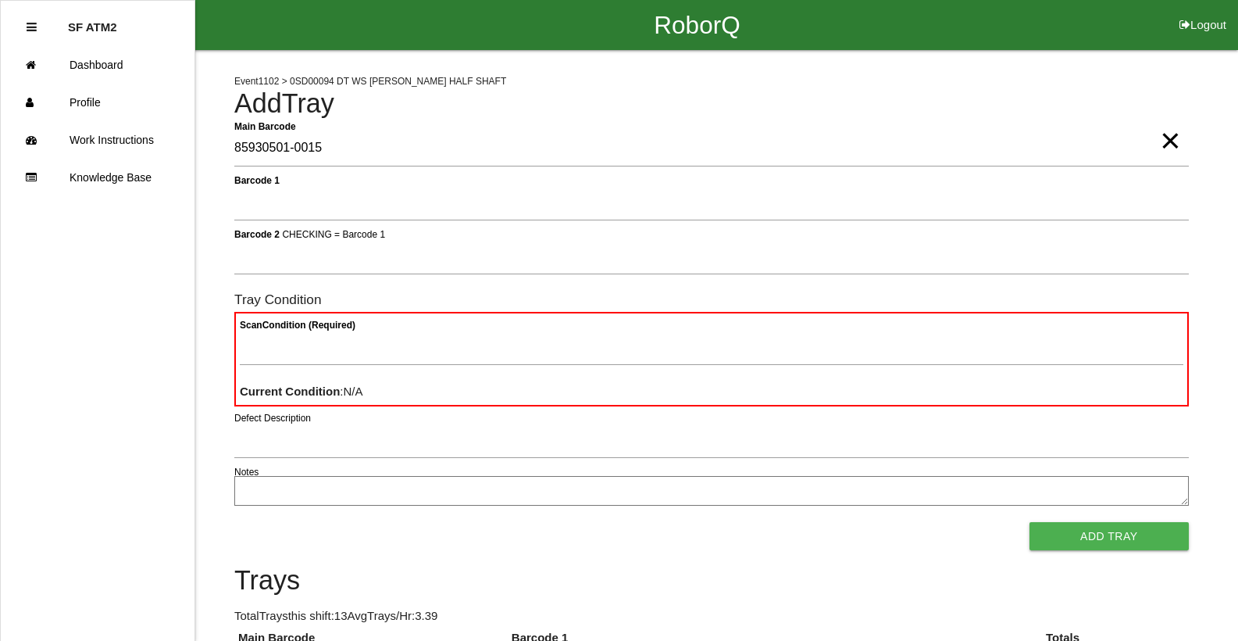
type Barcode "85930501-0015"
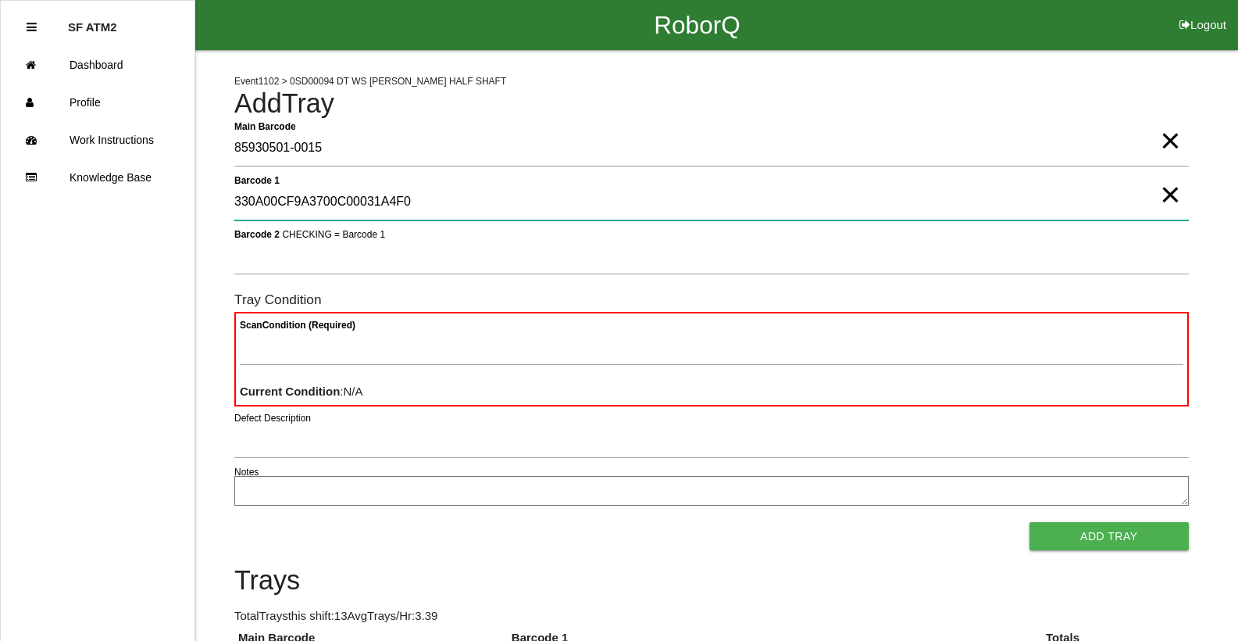
type 1 "330A00CF9A3700C00031A4F0"
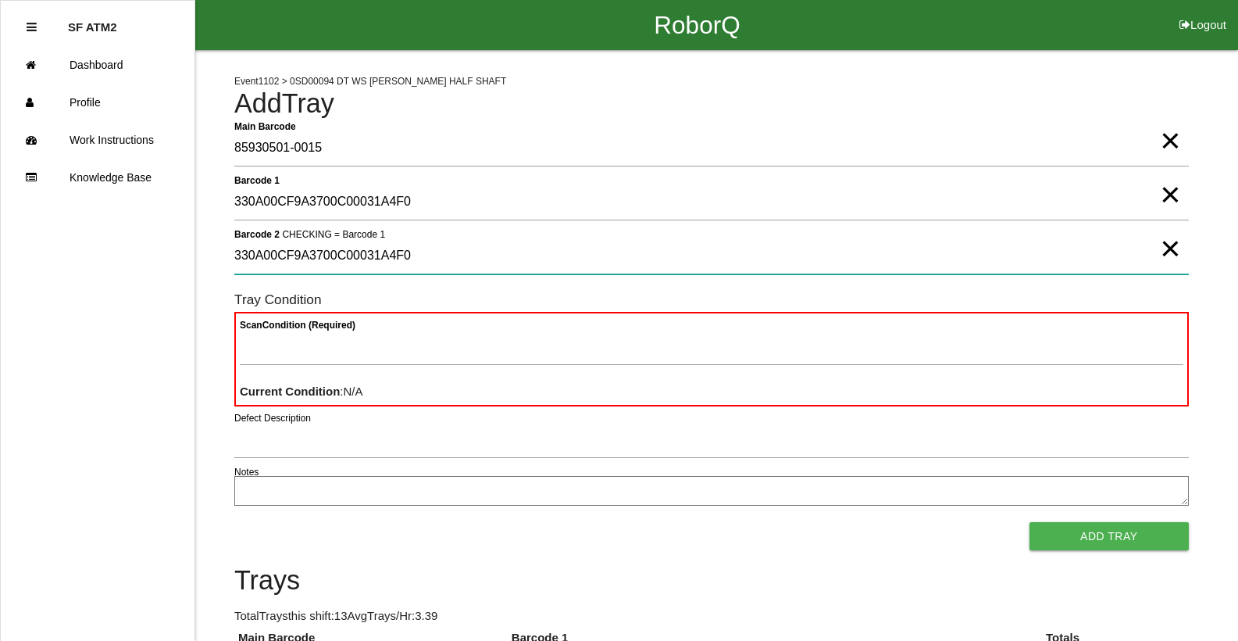
type 2 "330A00CF9A3700C00031A4F0"
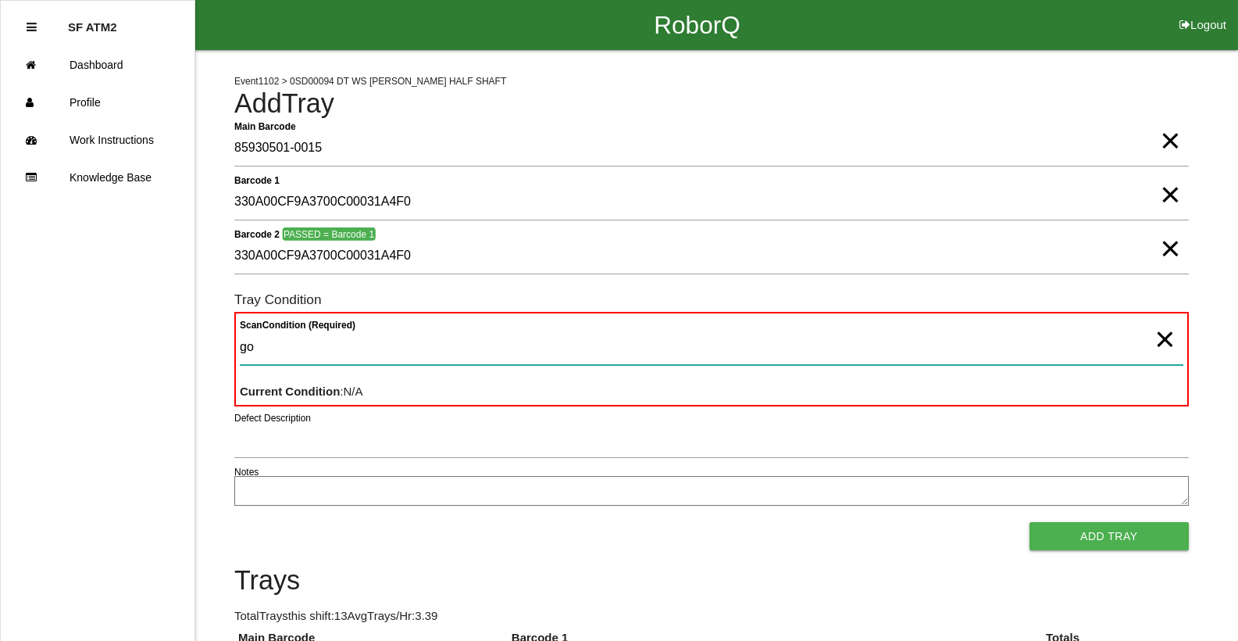
type Condition "goo"
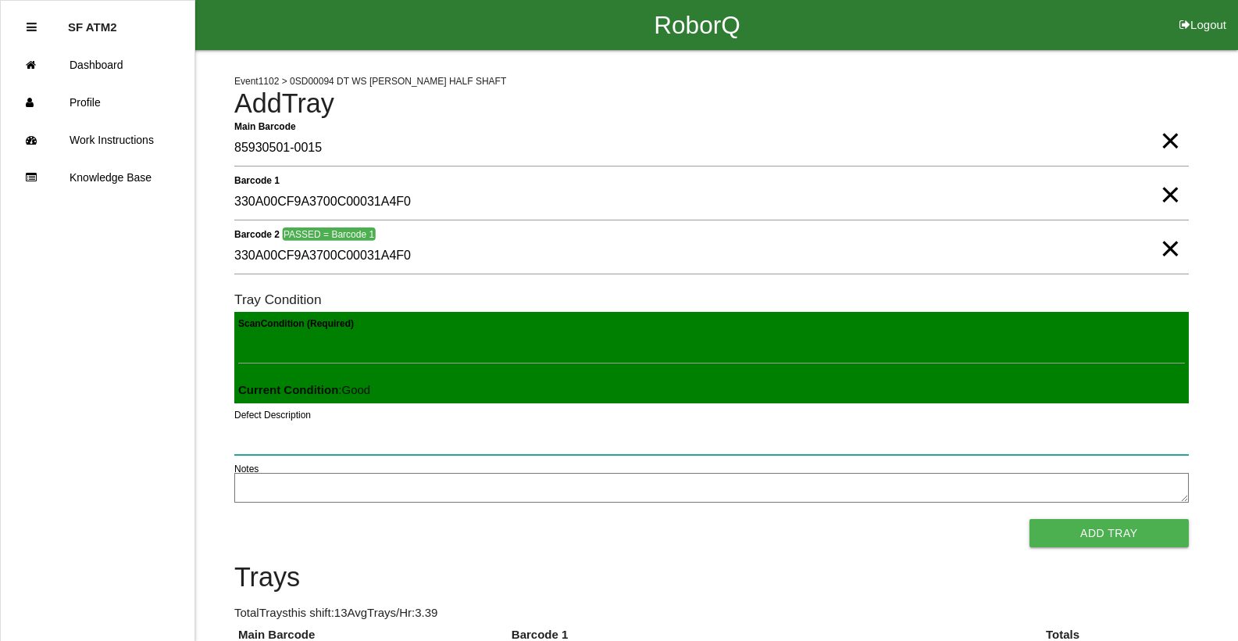
click at [1030, 519] on button "Add Tray" at bounding box center [1109, 533] width 159 height 28
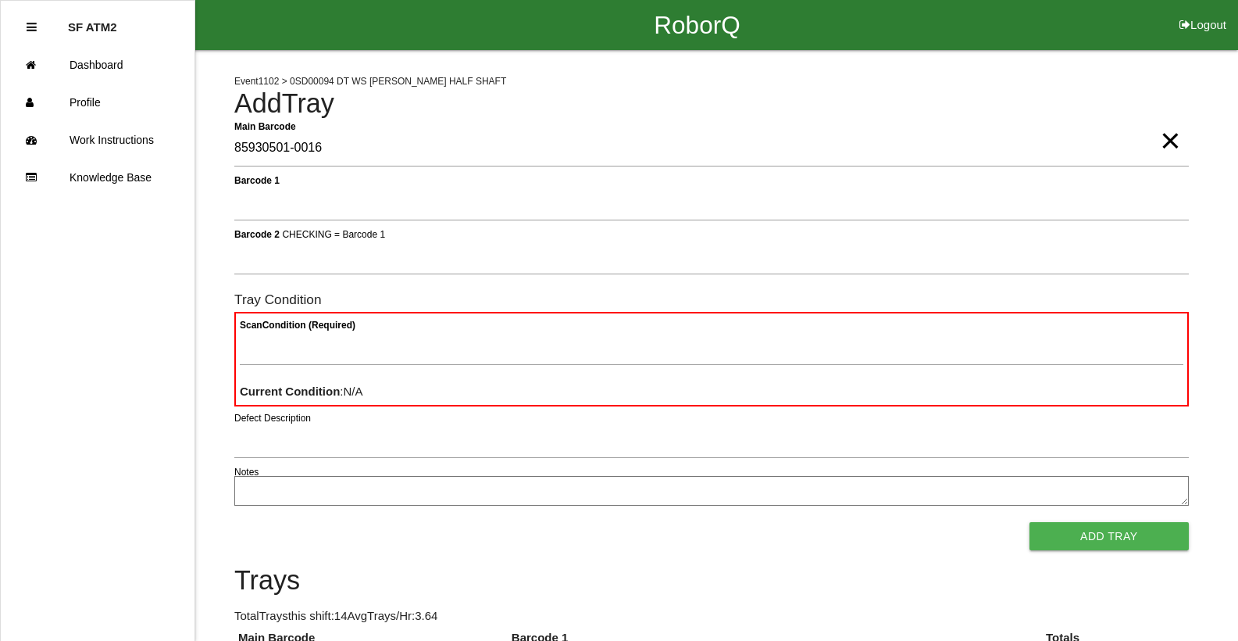
type Barcode "85930501-0016"
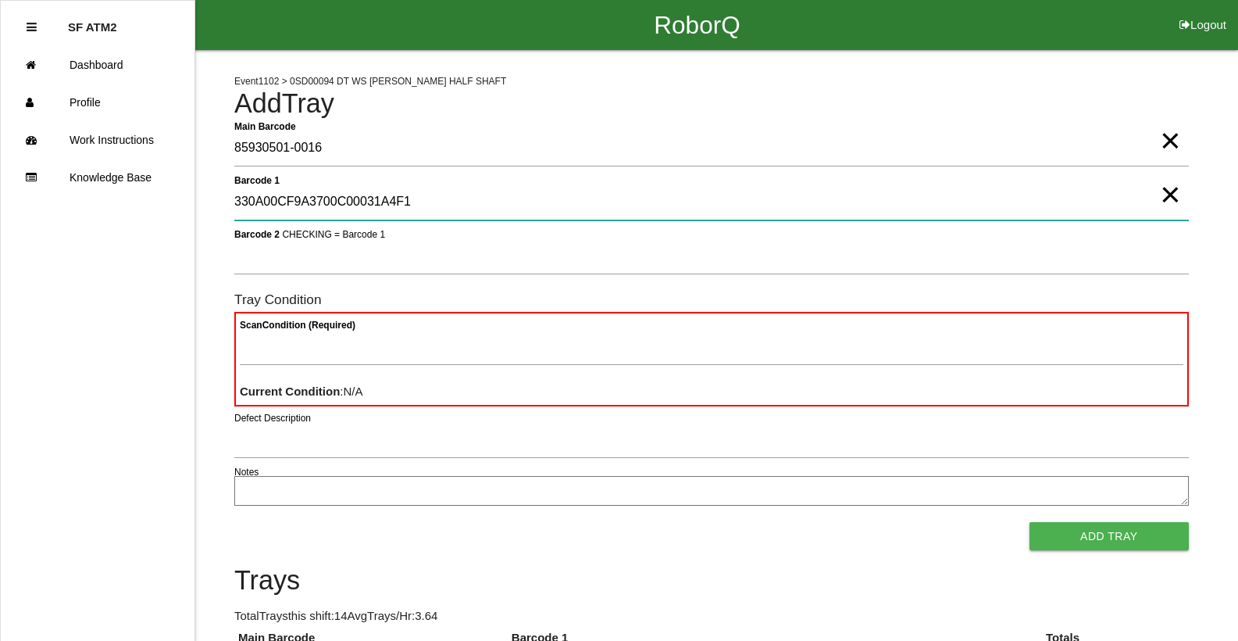
type 1 "330A00CF9A3700C00031A4F1"
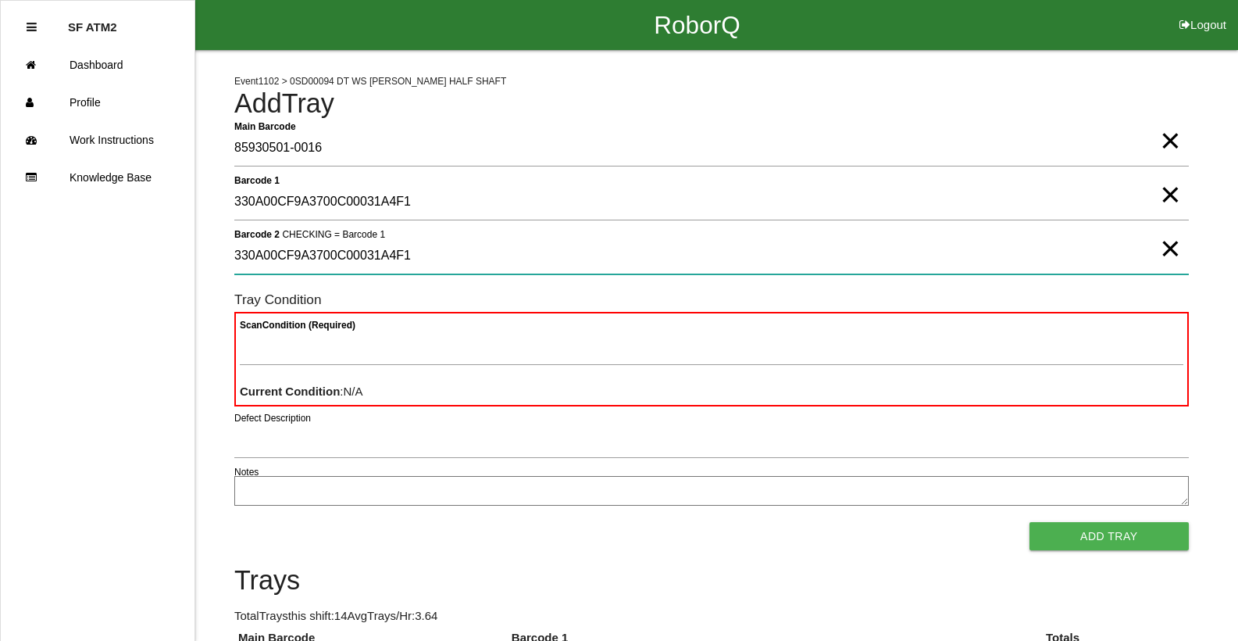
type 2 "330A00CF9A3700C00031A4F1"
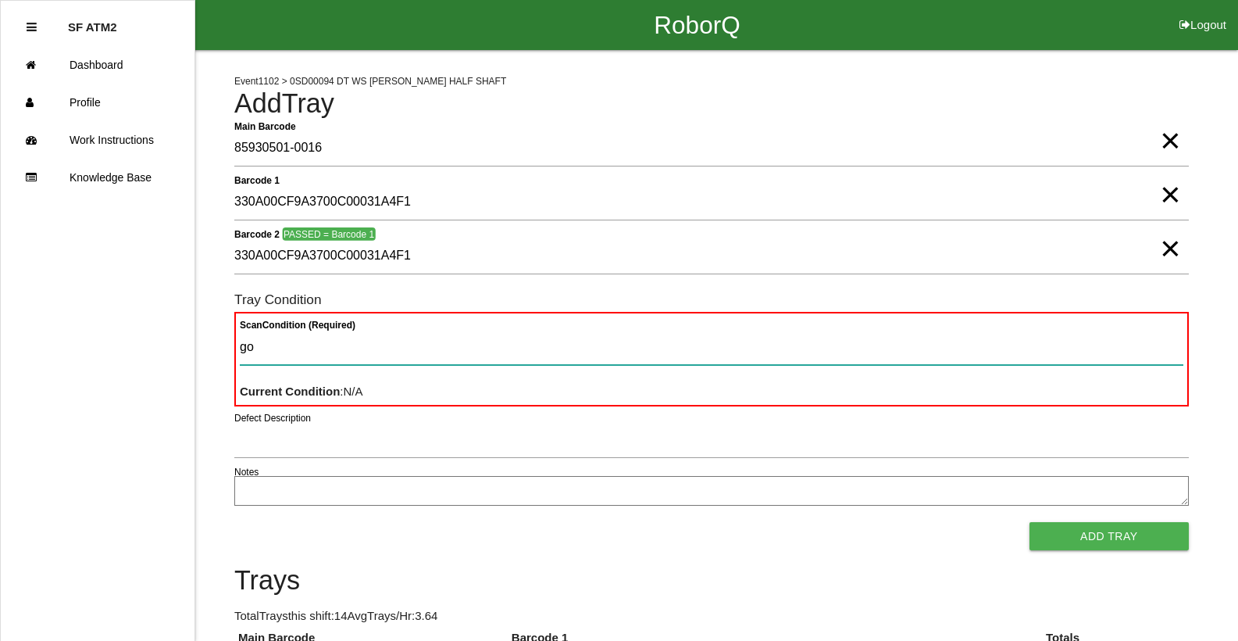
type Condition "goo"
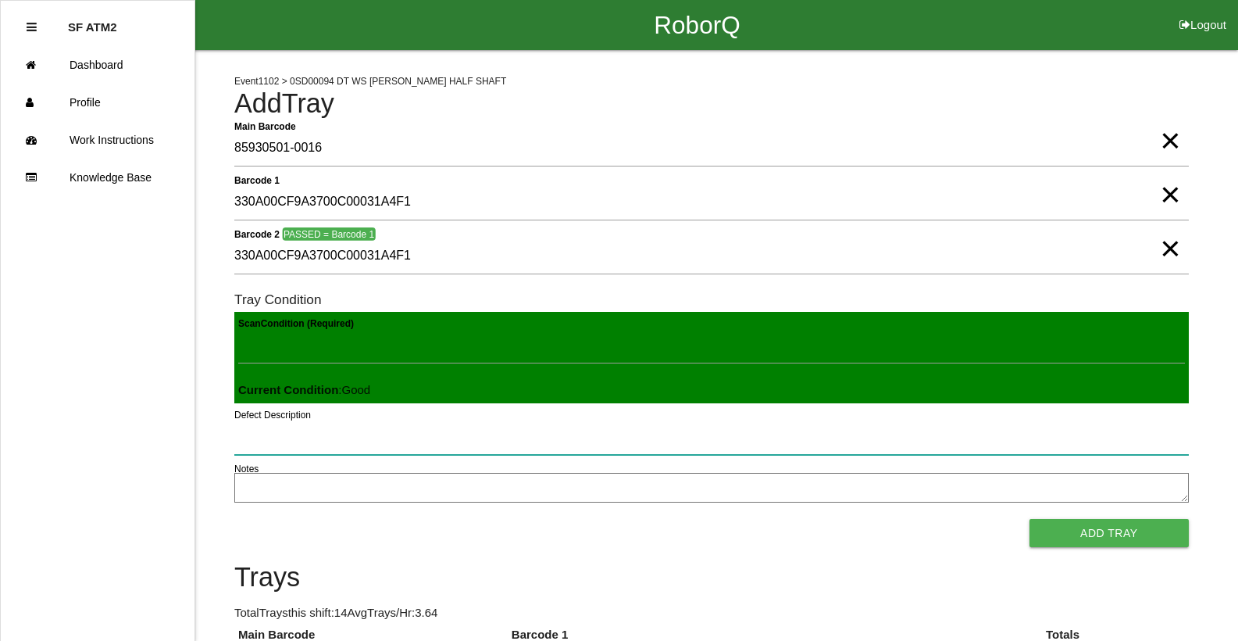
click at [1030, 519] on button "Add Tray" at bounding box center [1109, 533] width 159 height 28
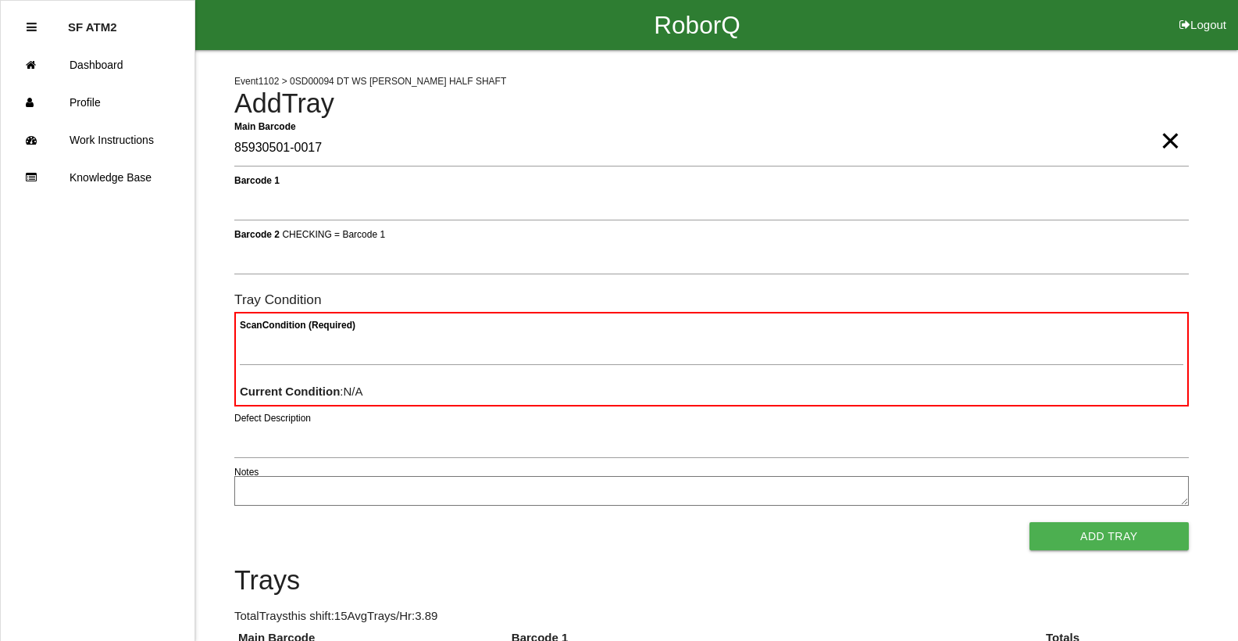
type Barcode "85930501-0017"
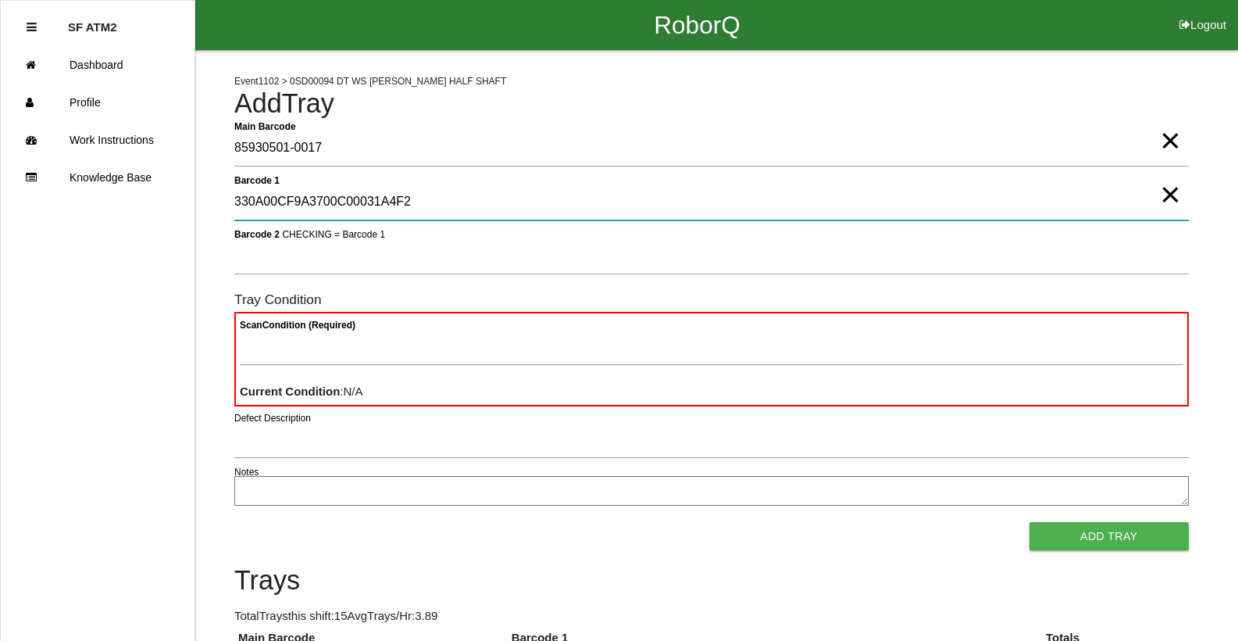
type 1 "330A00CF9A3700C00031A4F2"
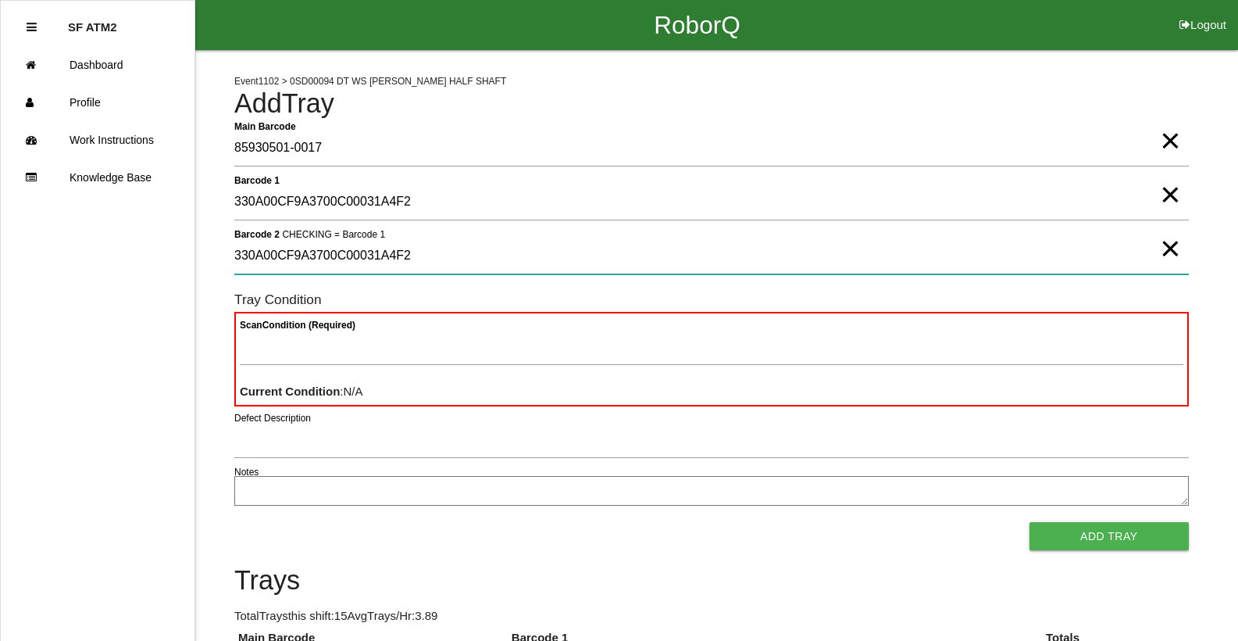
type 2 "330A00CF9A3700C00031A4F2"
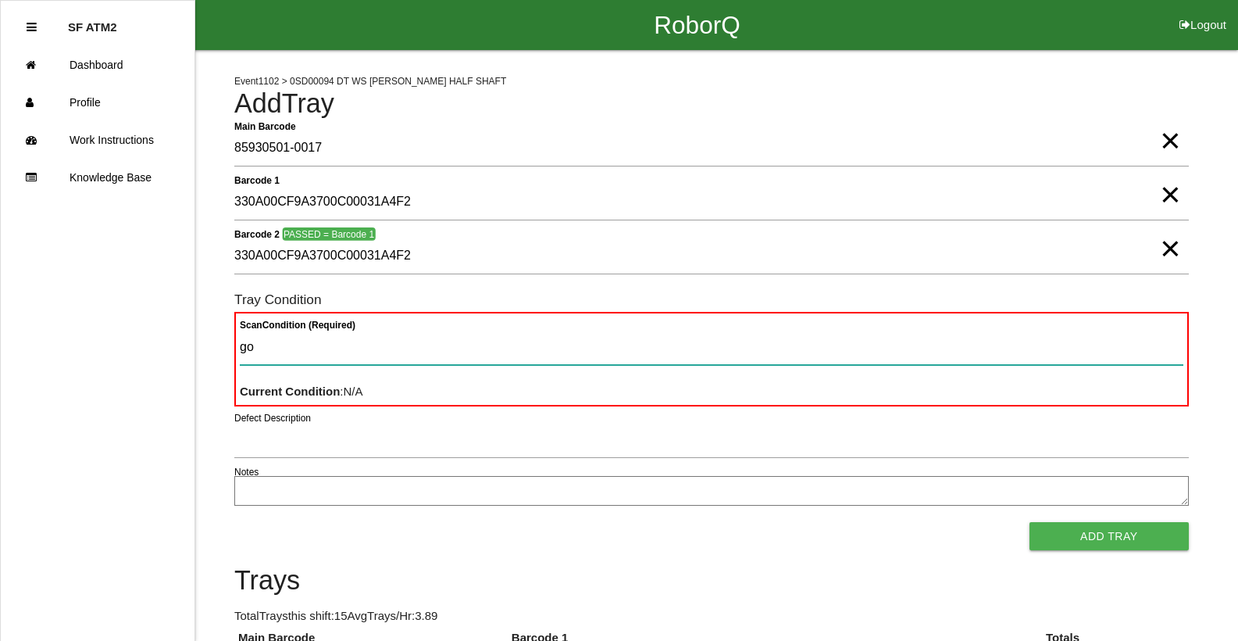
type Condition "goo"
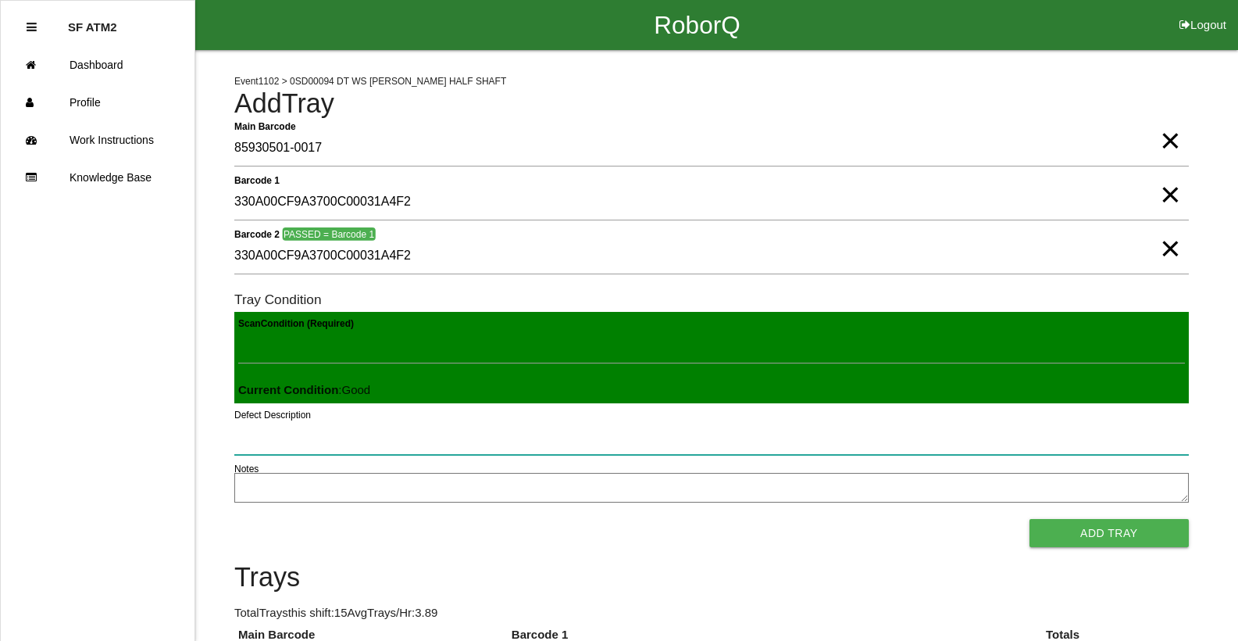
click at [1030, 519] on button "Add Tray" at bounding box center [1109, 533] width 159 height 28
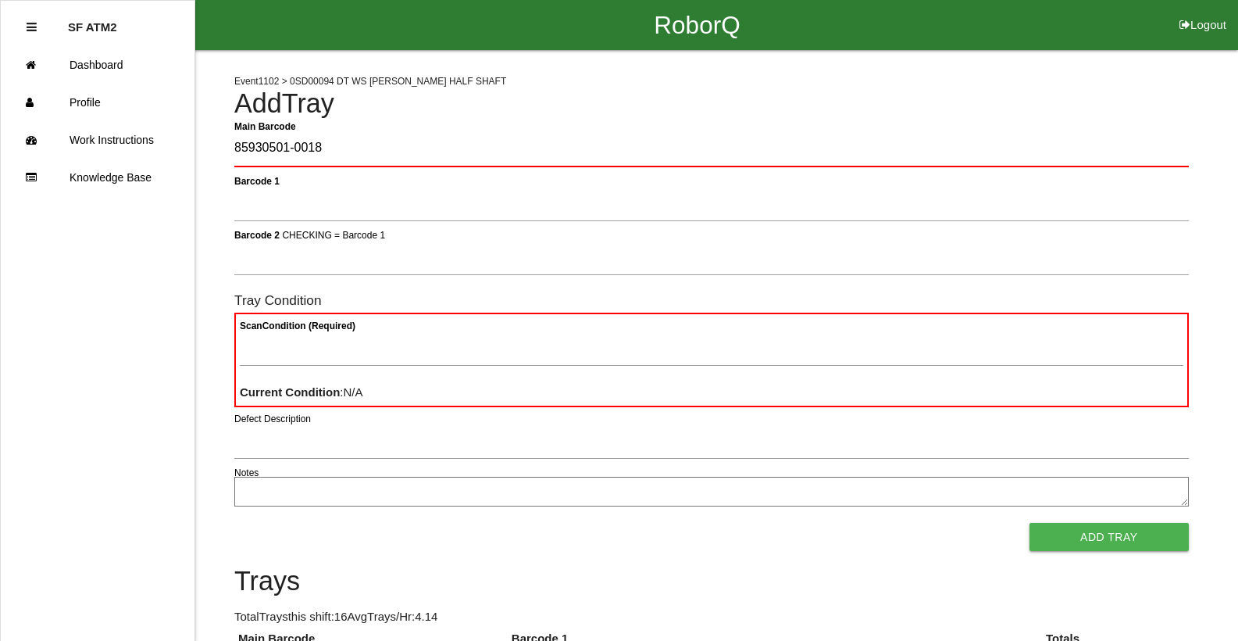
type Barcode "85930501-0018"
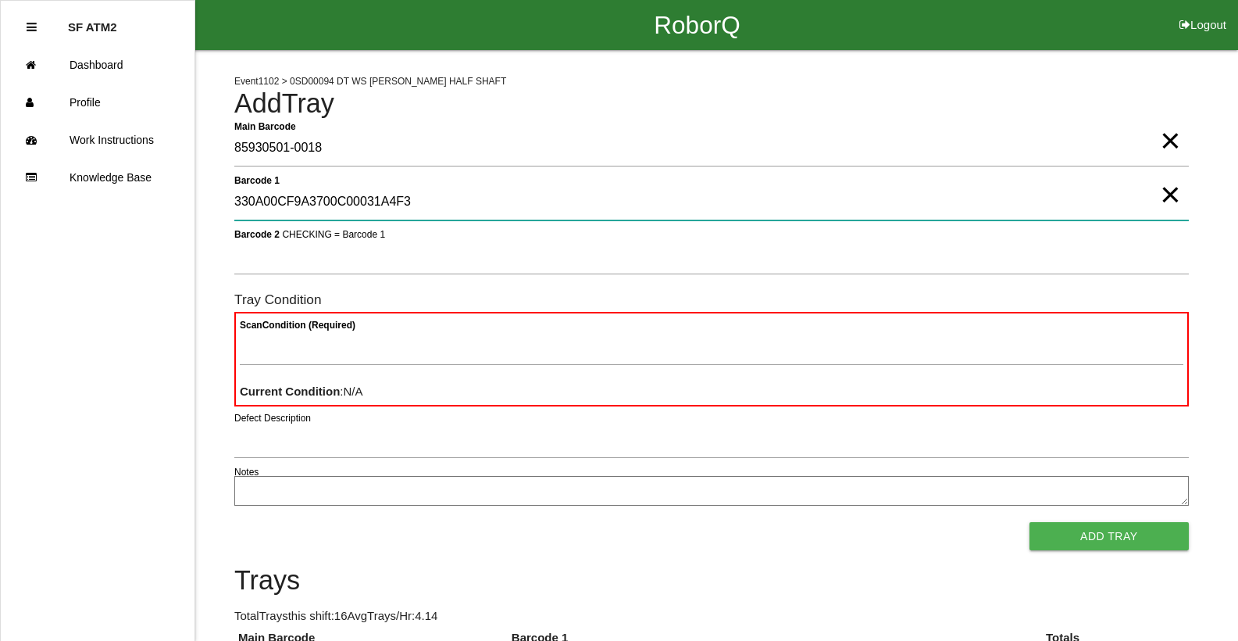
type 1 "330A00CF9A3700C00031A4F3"
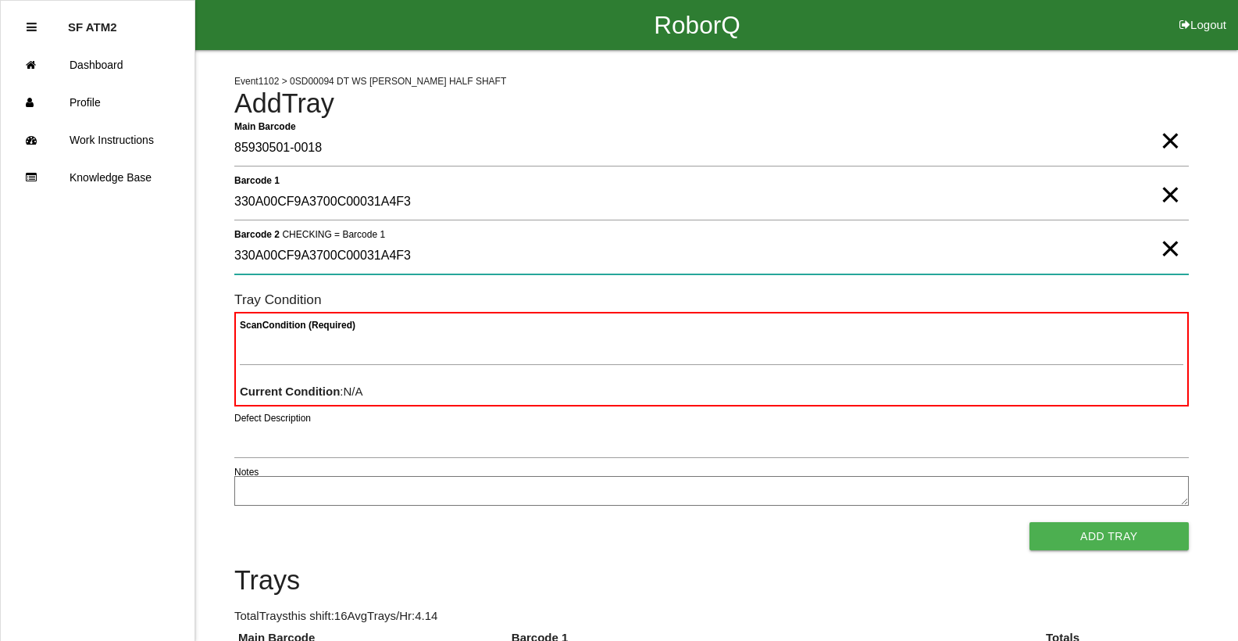
type 2 "330A00CF9A3700C00031A4F3"
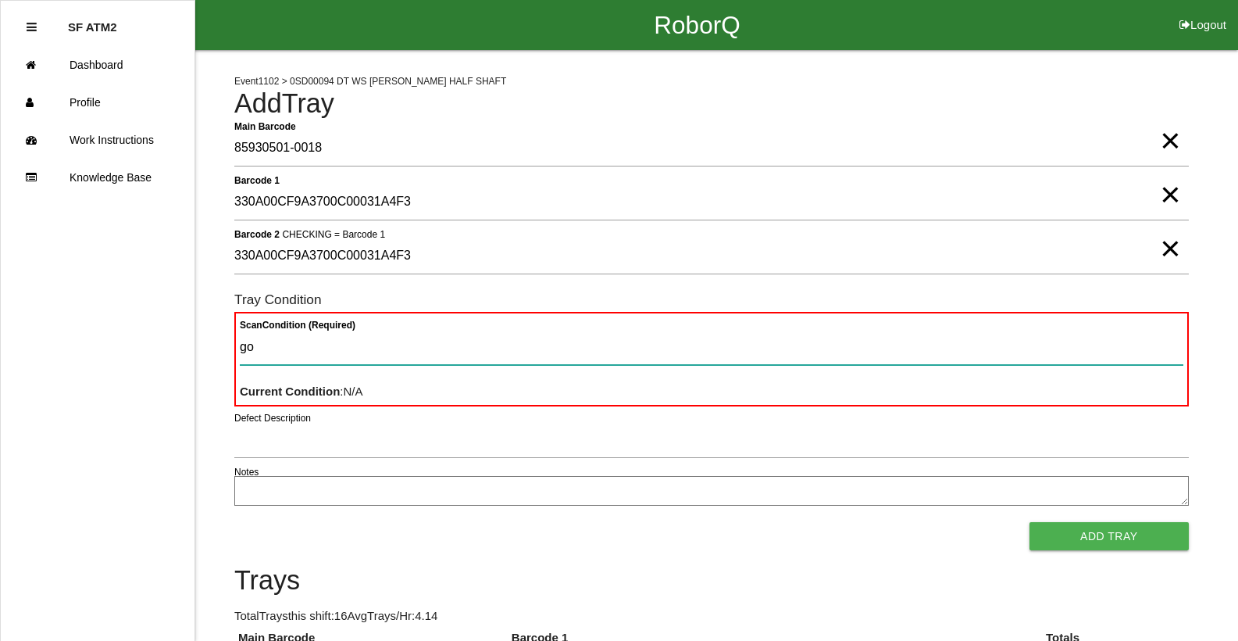
type Condition "goo"
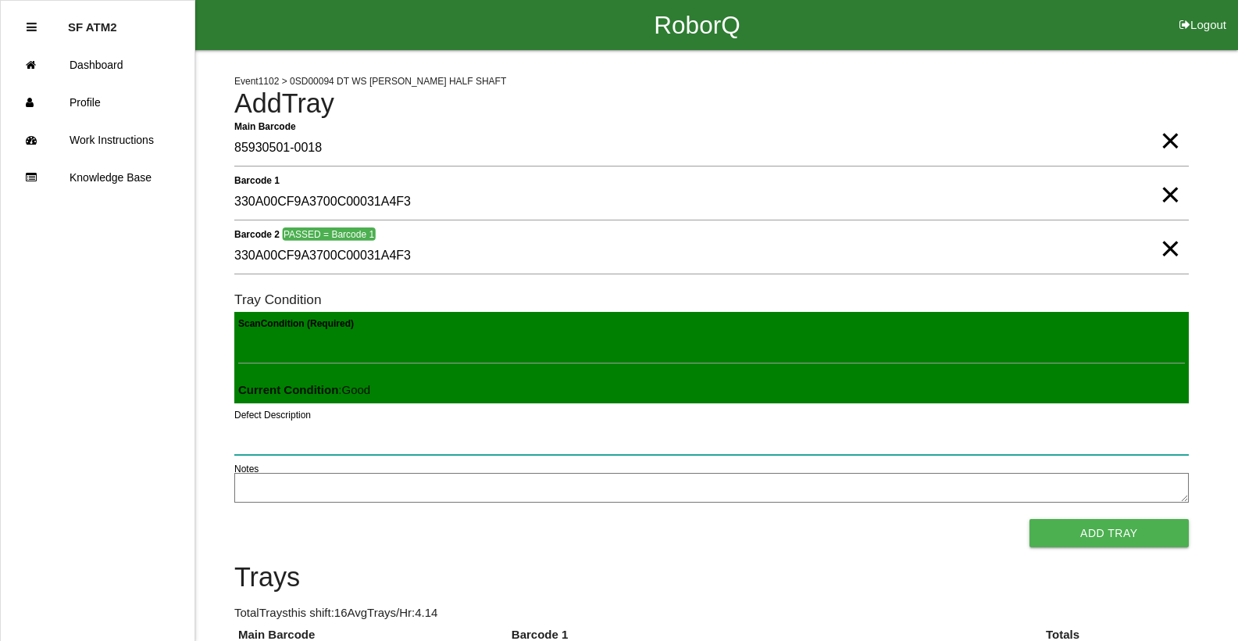
click at [1030, 519] on button "Add Tray" at bounding box center [1109, 533] width 159 height 28
